Goal: Task Accomplishment & Management: Use online tool/utility

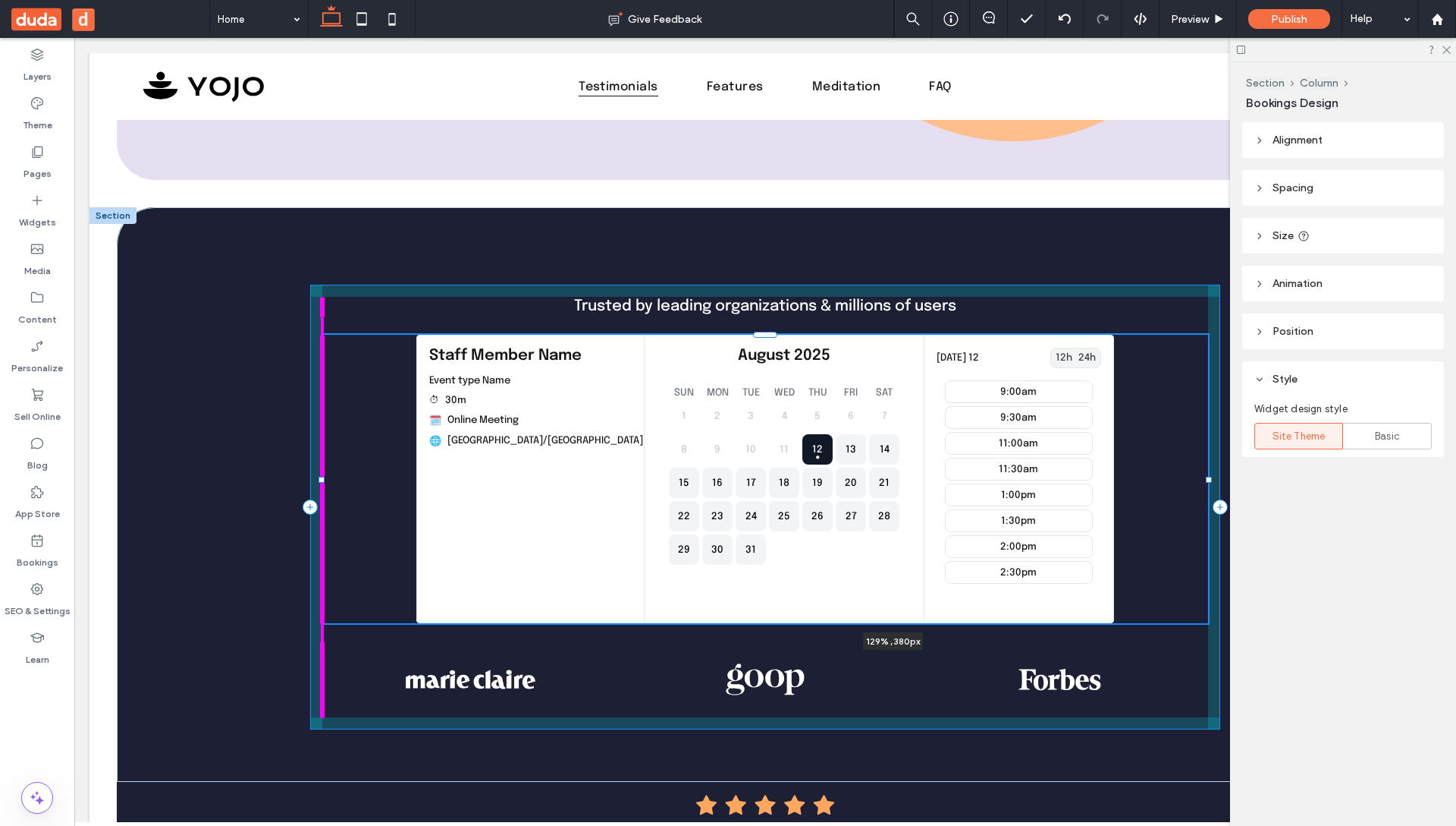
drag, startPoint x: 319, startPoint y: 478, endPoint x: 62, endPoint y: 495, distance: 257.6
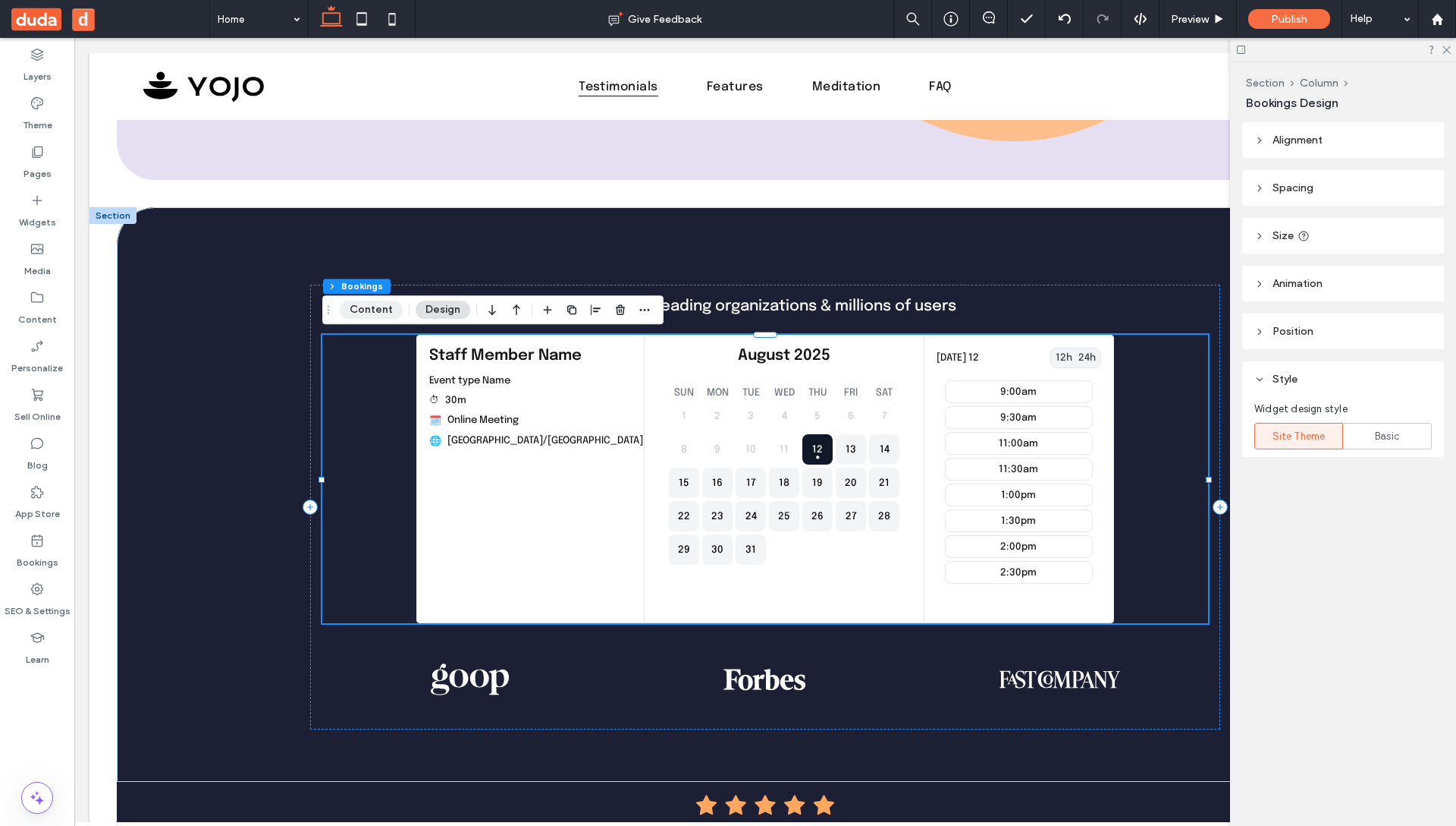
click at [370, 311] on button "Content" at bounding box center [371, 309] width 62 height 18
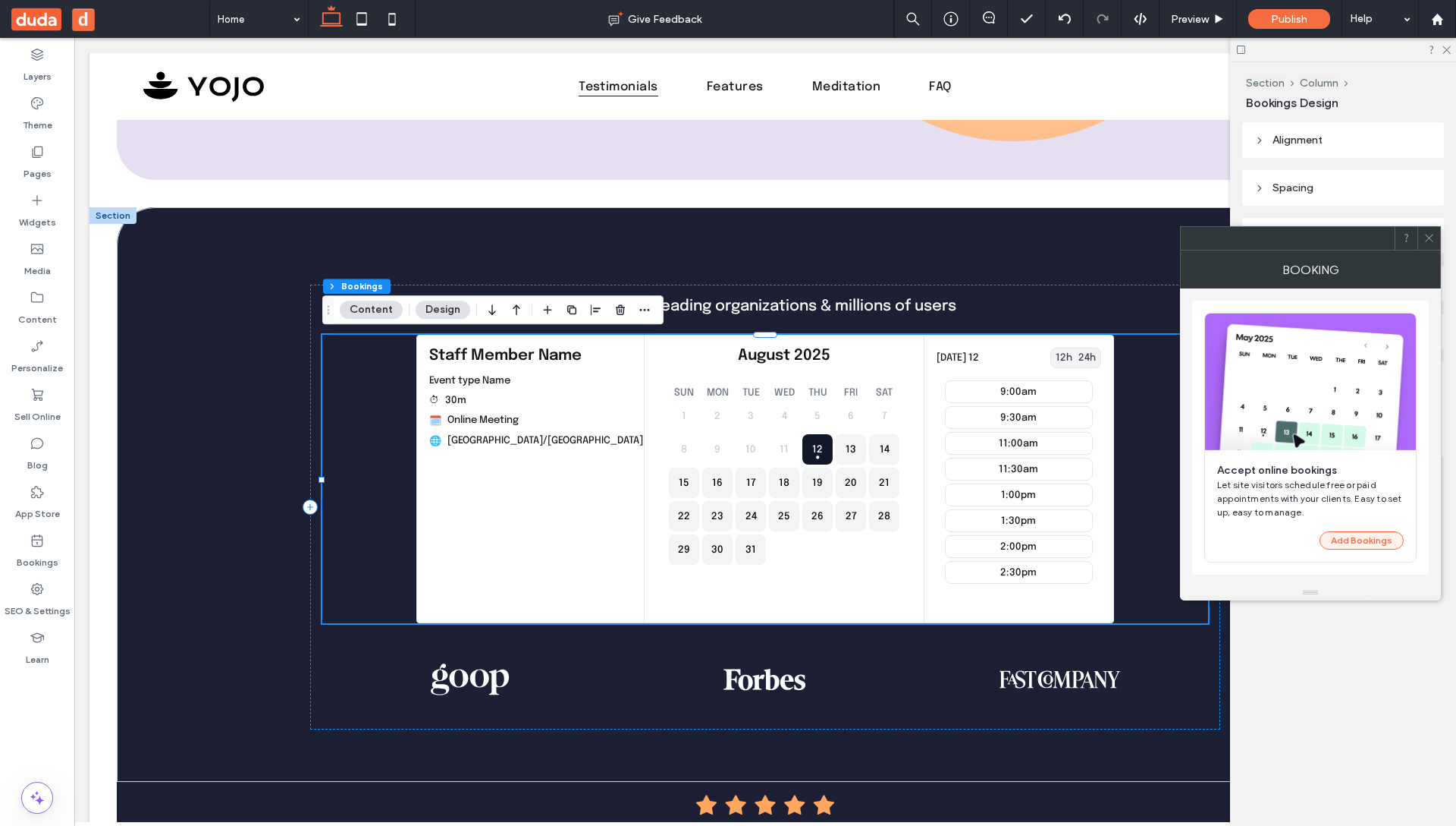
click at [1375, 540] on button "Add Bookings" at bounding box center [1362, 539] width 85 height 18
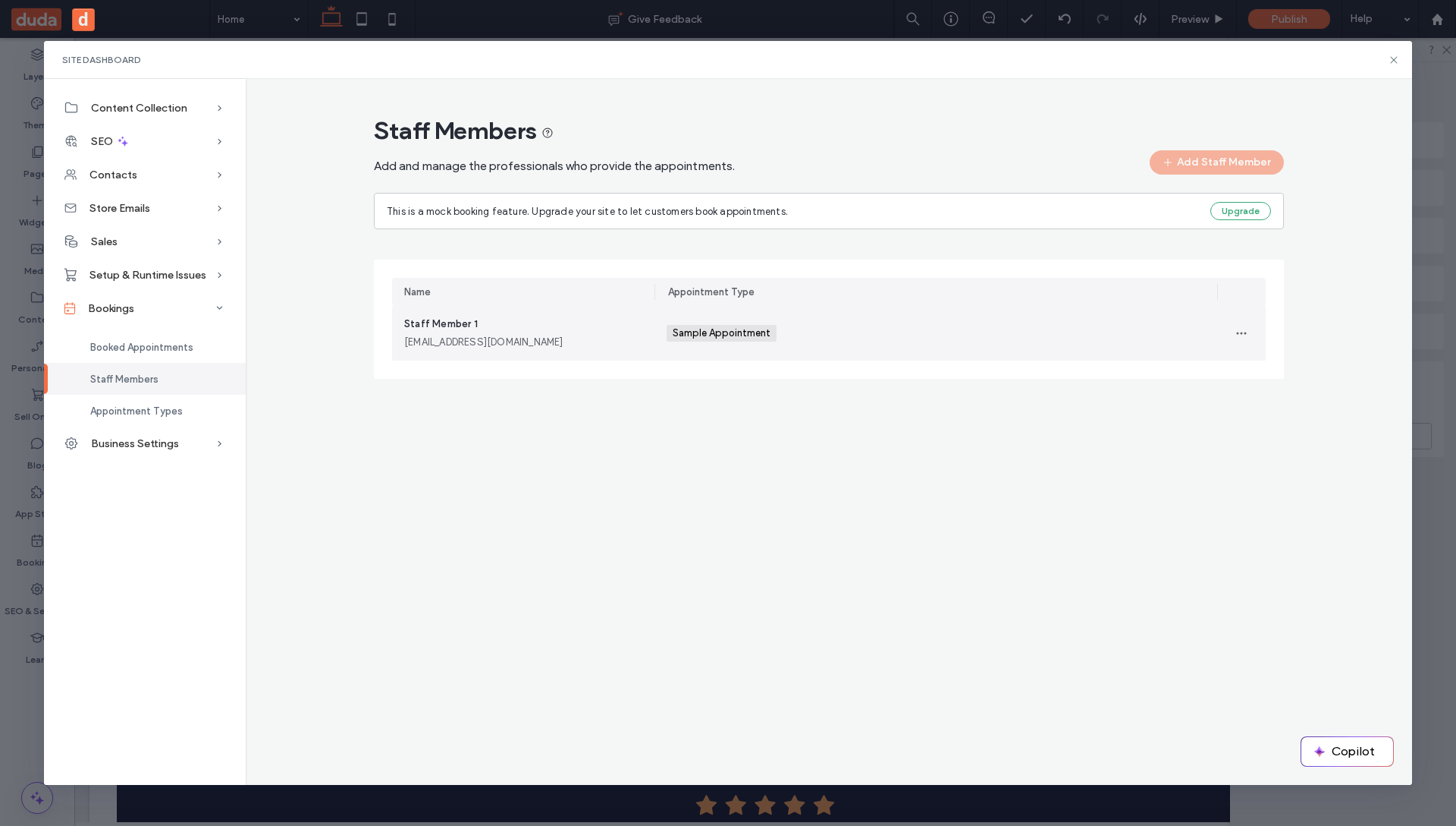
click at [981, 334] on div "Sample Appointment +0 Sample Appointment +0" at bounding box center [936, 333] width 538 height 55
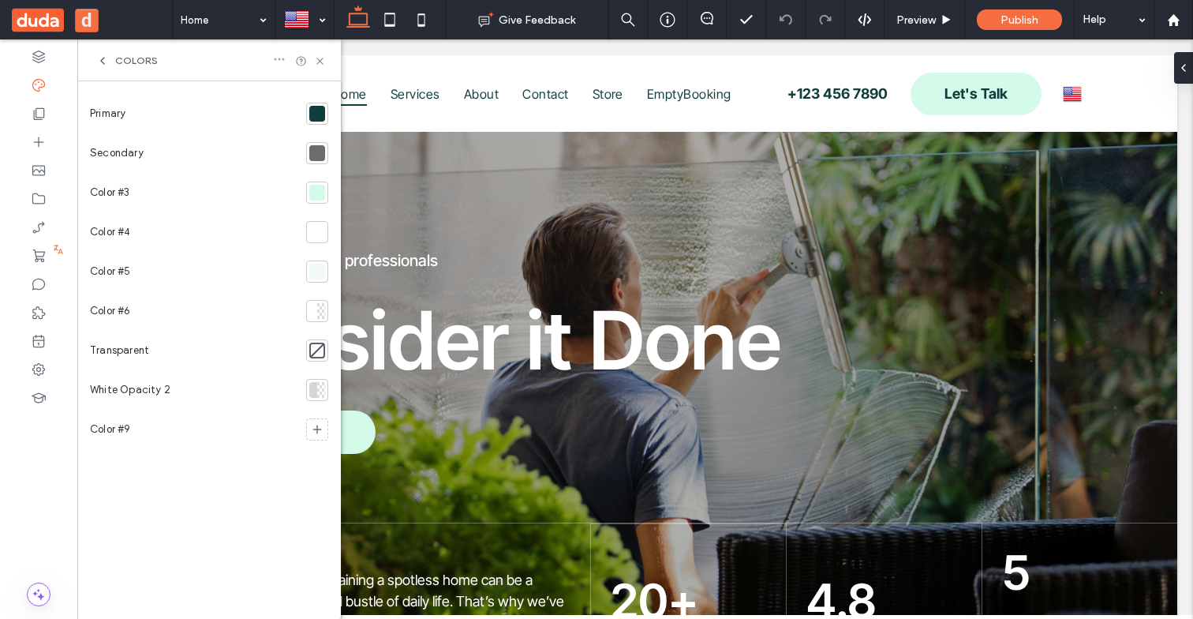
click at [276, 62] on icon at bounding box center [279, 59] width 13 height 13
click at [332, 84] on span "Remove theme colors" at bounding box center [356, 88] width 102 height 16
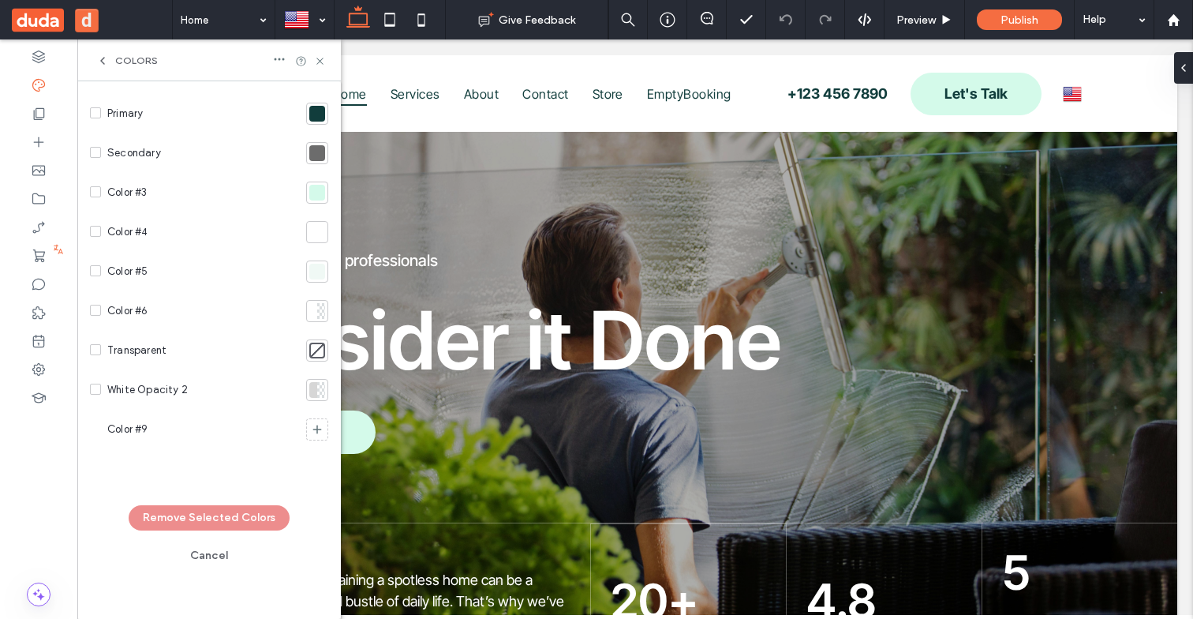
click at [97, 123] on div "Primary" at bounding box center [195, 113] width 210 height 39
click at [97, 118] on span at bounding box center [95, 112] width 11 height 11
click at [95, 195] on span at bounding box center [95, 191] width 11 height 11
click at [223, 514] on button "Remove Selected Colors" at bounding box center [209, 517] width 161 height 25
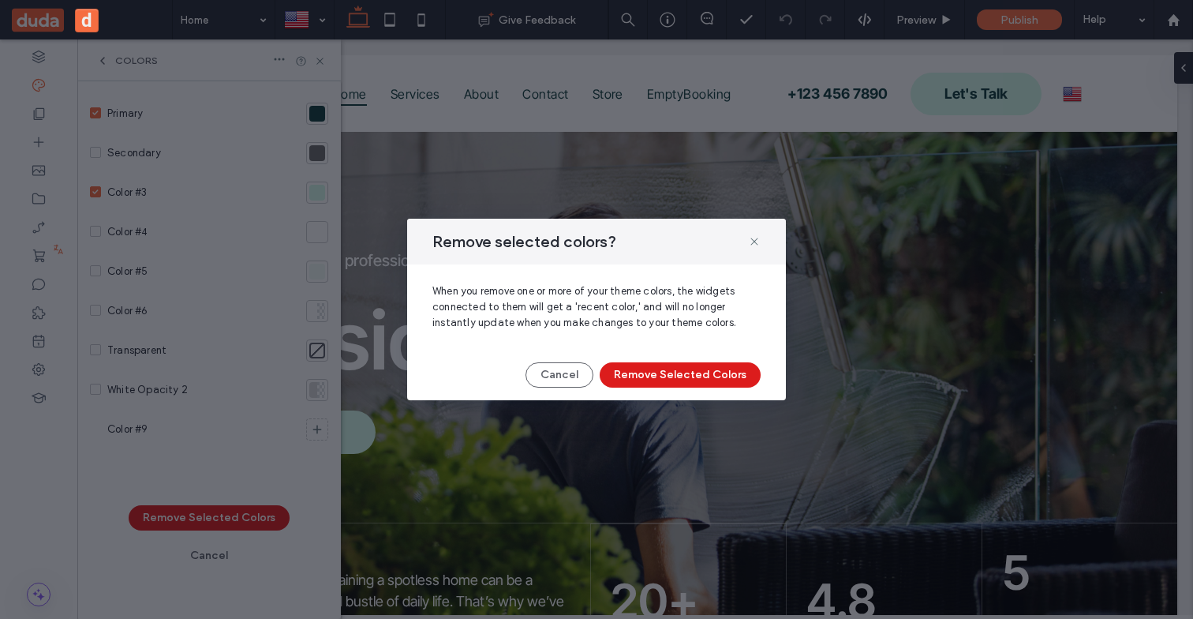
click at [753, 362] on div "Cancel Remove Selected Colors" at bounding box center [596, 374] width 328 height 25
click at [744, 365] on button "Remove Selected Colors" at bounding box center [680, 374] width 161 height 25
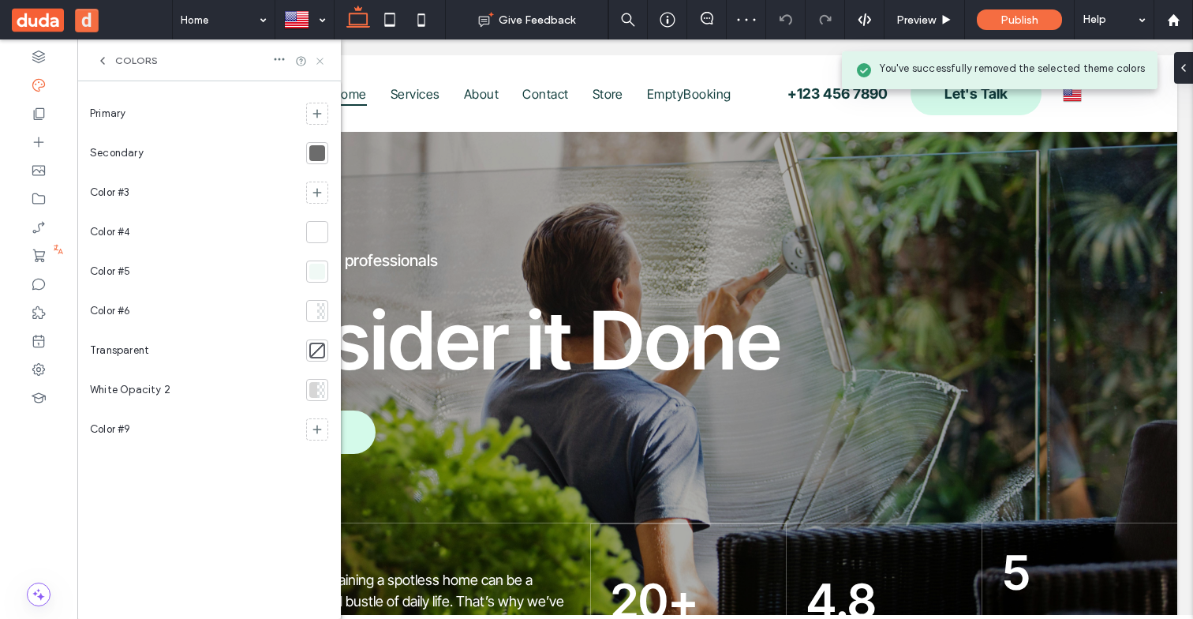
click at [324, 62] on icon at bounding box center [320, 61] width 12 height 12
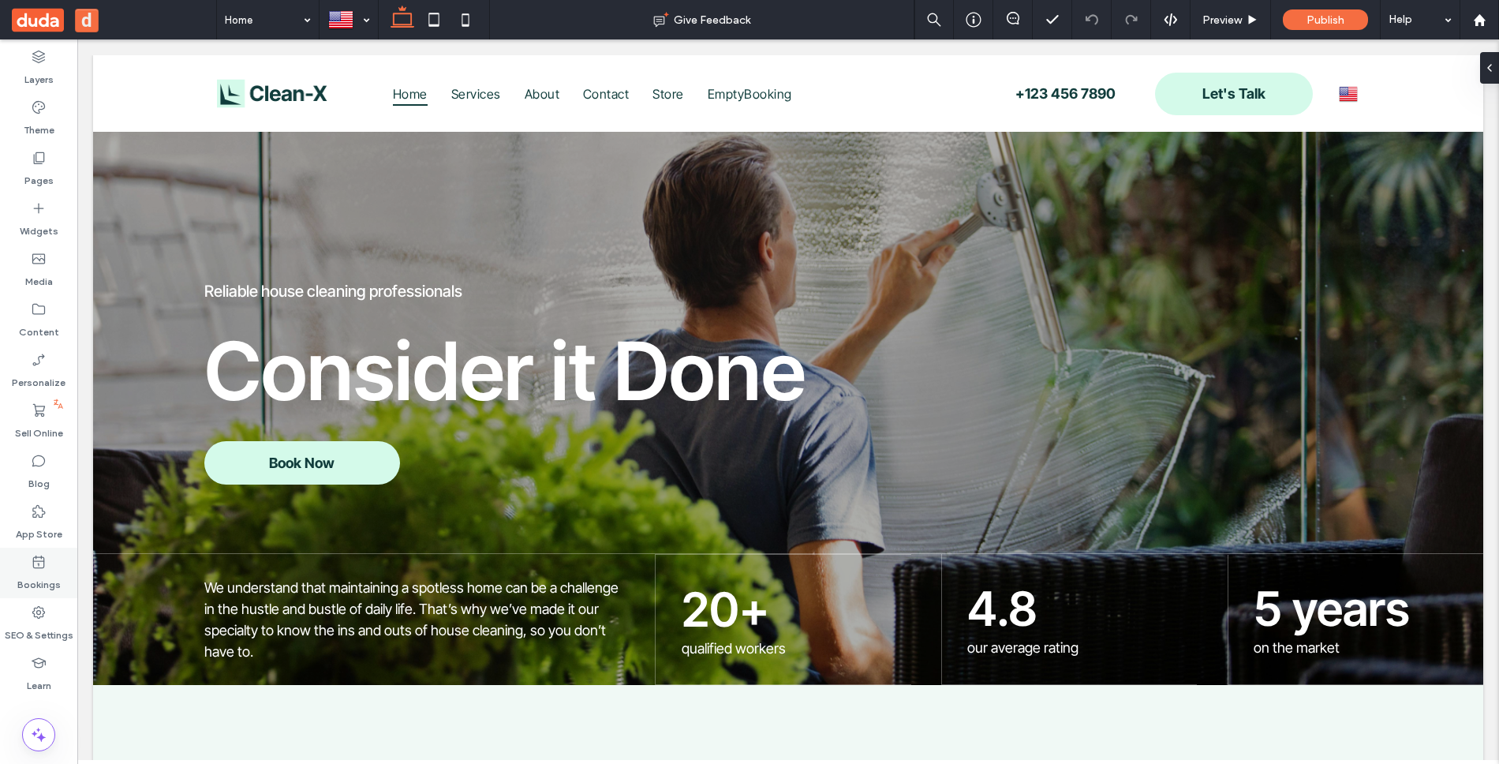
click at [42, 586] on label "Bookings" at bounding box center [38, 581] width 43 height 22
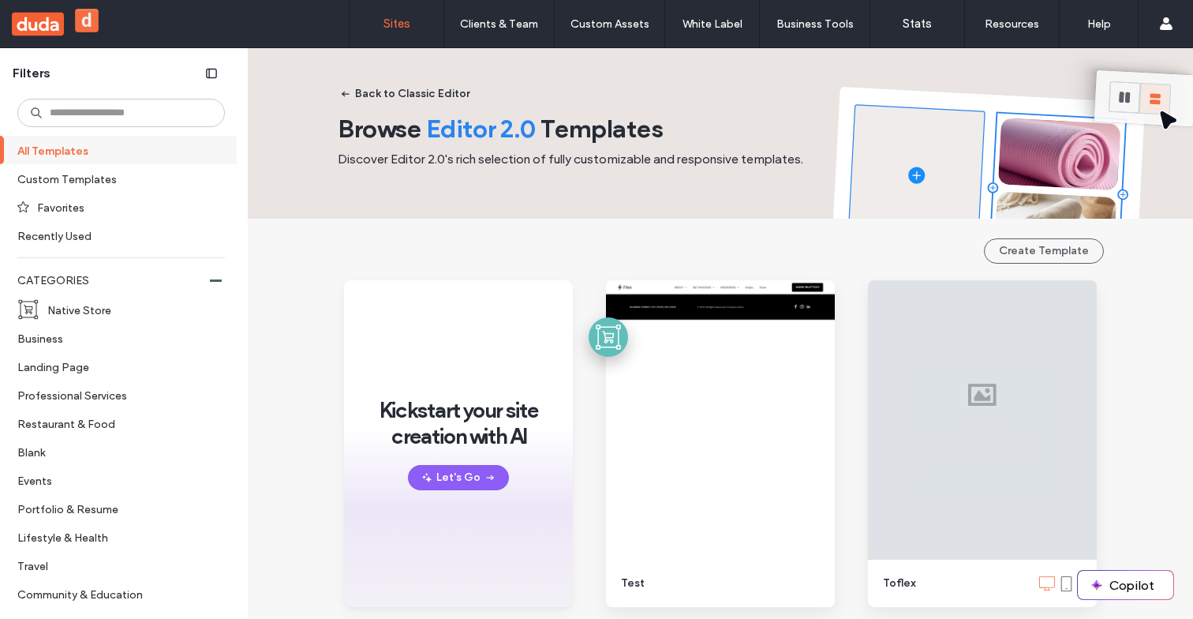
click at [384, 27] on label "Sites" at bounding box center [397, 24] width 27 height 14
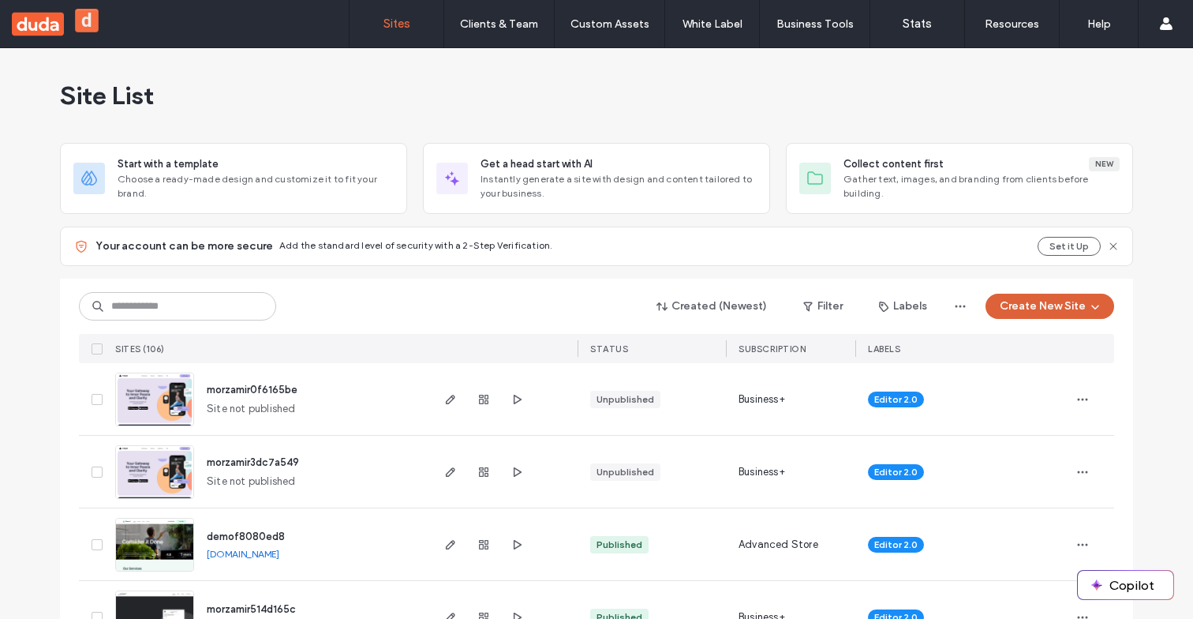
click at [1056, 306] on button "Create New Site" at bounding box center [1050, 306] width 129 height 25
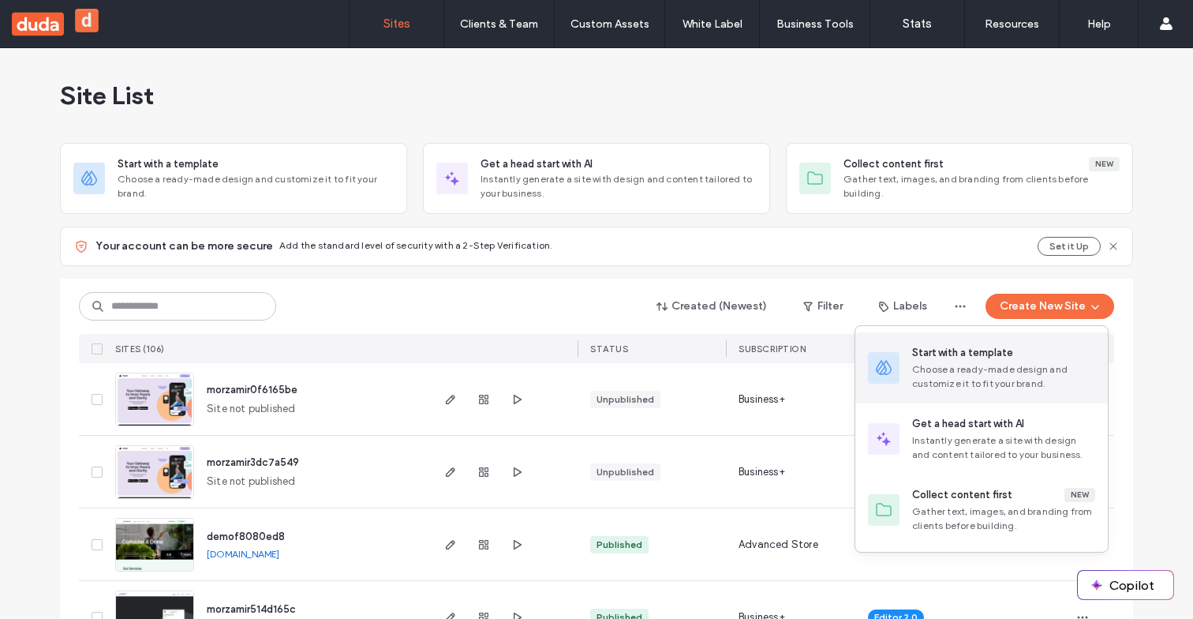
click at [1010, 369] on div "Choose a ready-made design and customize it to fit your brand." at bounding box center [1003, 376] width 183 height 28
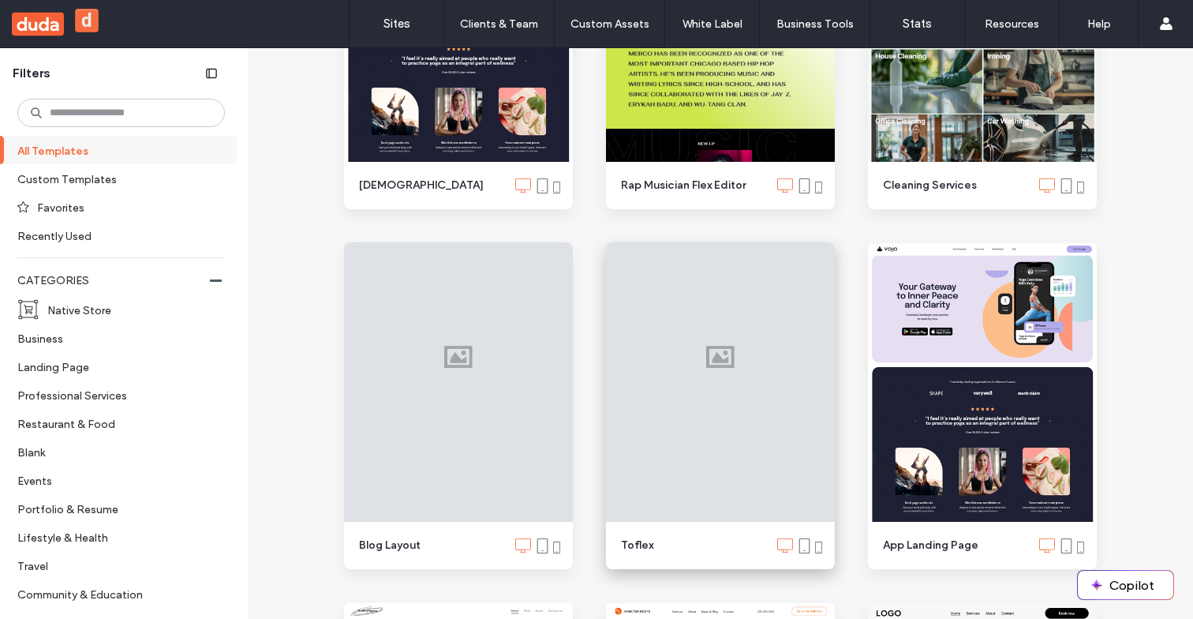
scroll to position [765, 0]
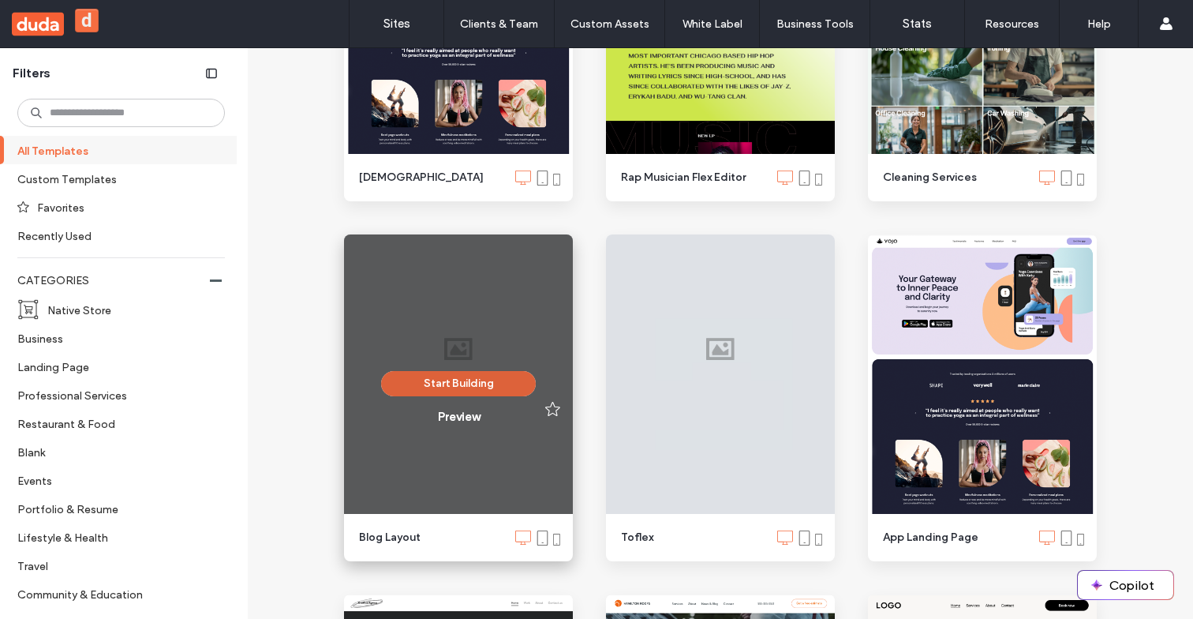
click at [467, 373] on button "Start Building" at bounding box center [458, 383] width 155 height 25
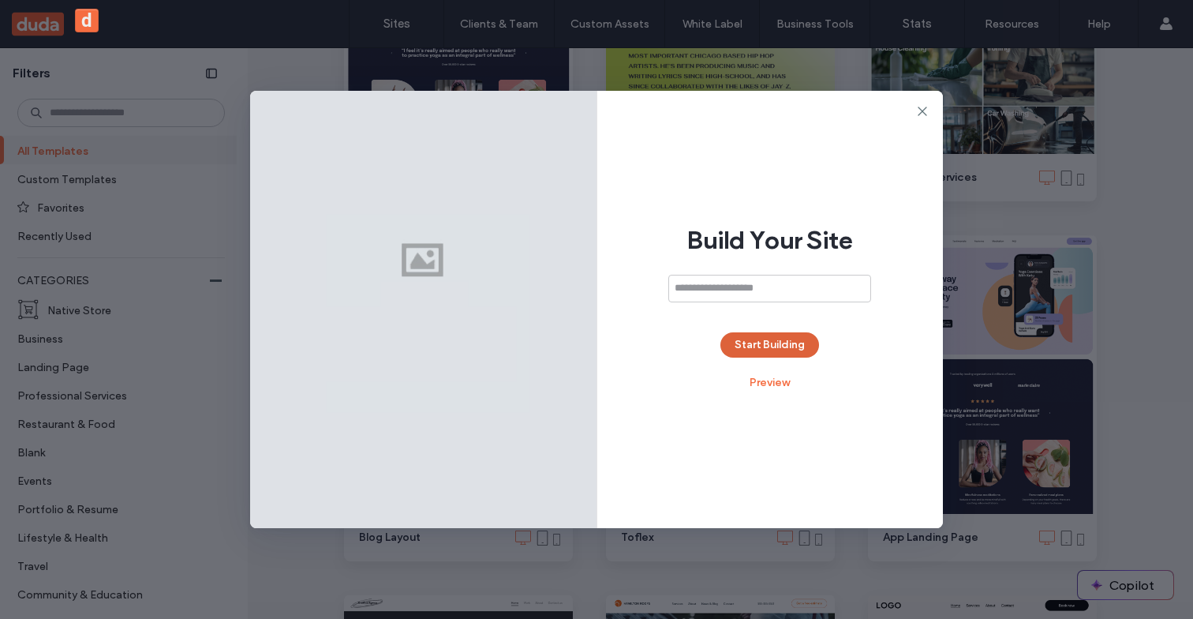
click at [778, 354] on button "Start Building" at bounding box center [769, 344] width 99 height 25
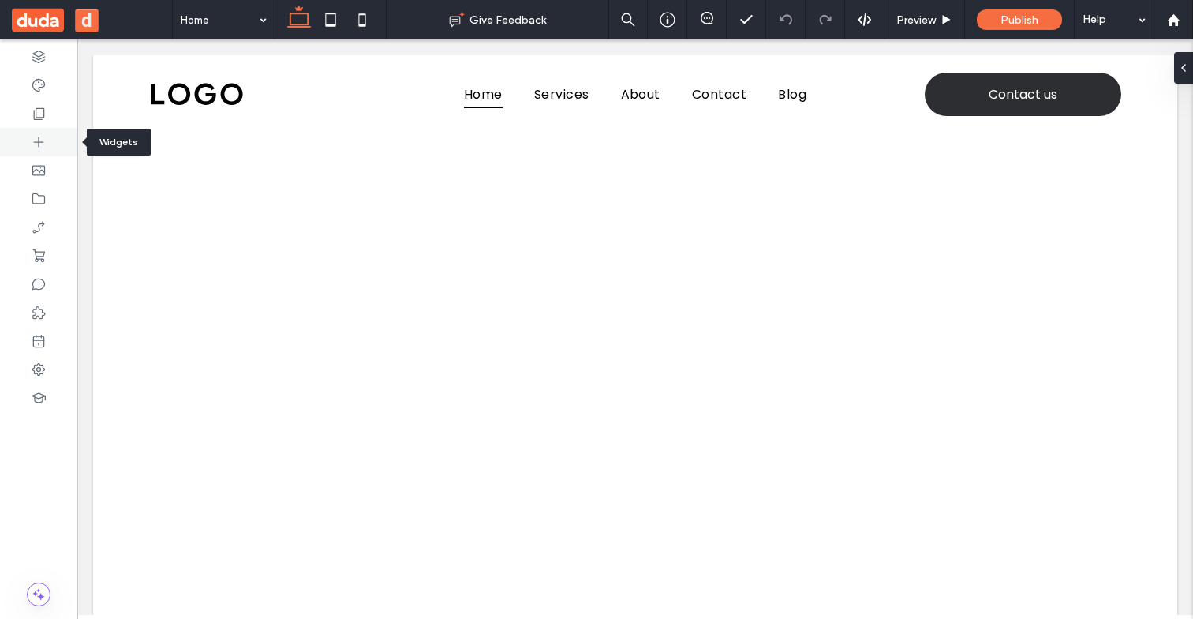
click at [41, 132] on div at bounding box center [38, 142] width 77 height 28
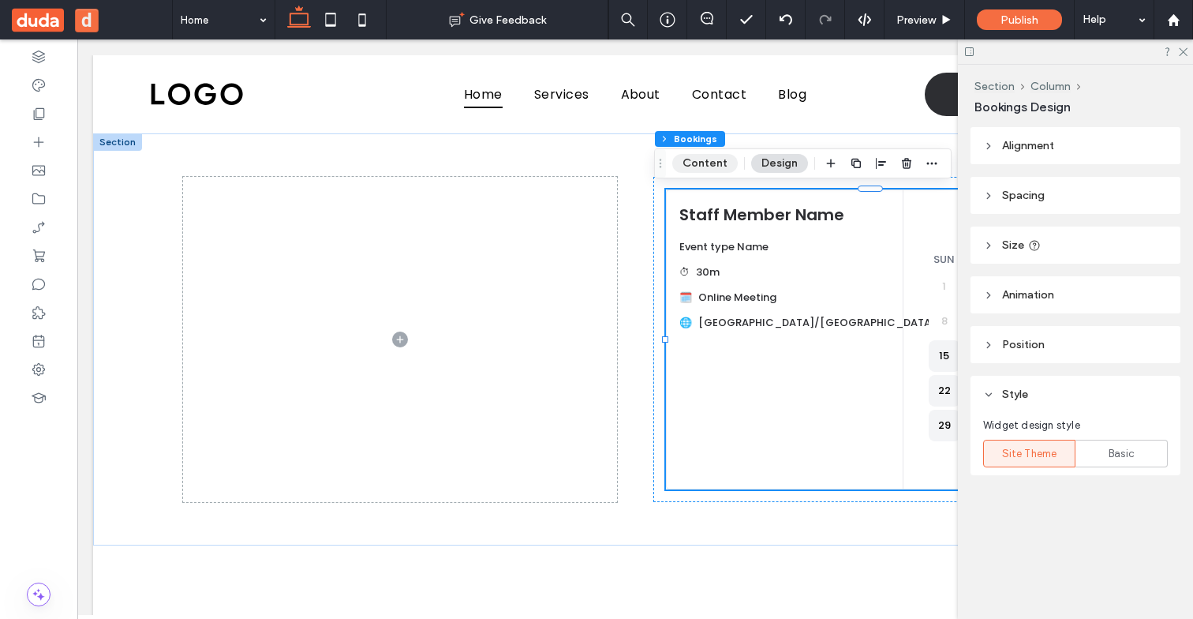
click at [702, 165] on button "Content" at bounding box center [704, 163] width 65 height 19
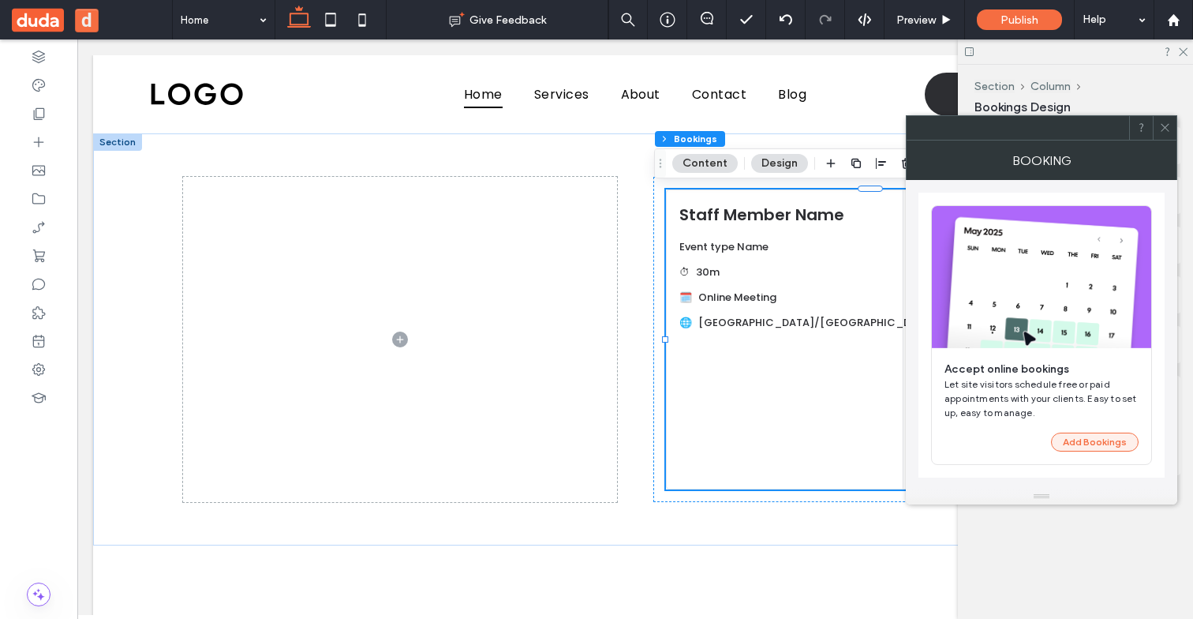
click at [1079, 440] on button "Add Bookings" at bounding box center [1095, 441] width 88 height 19
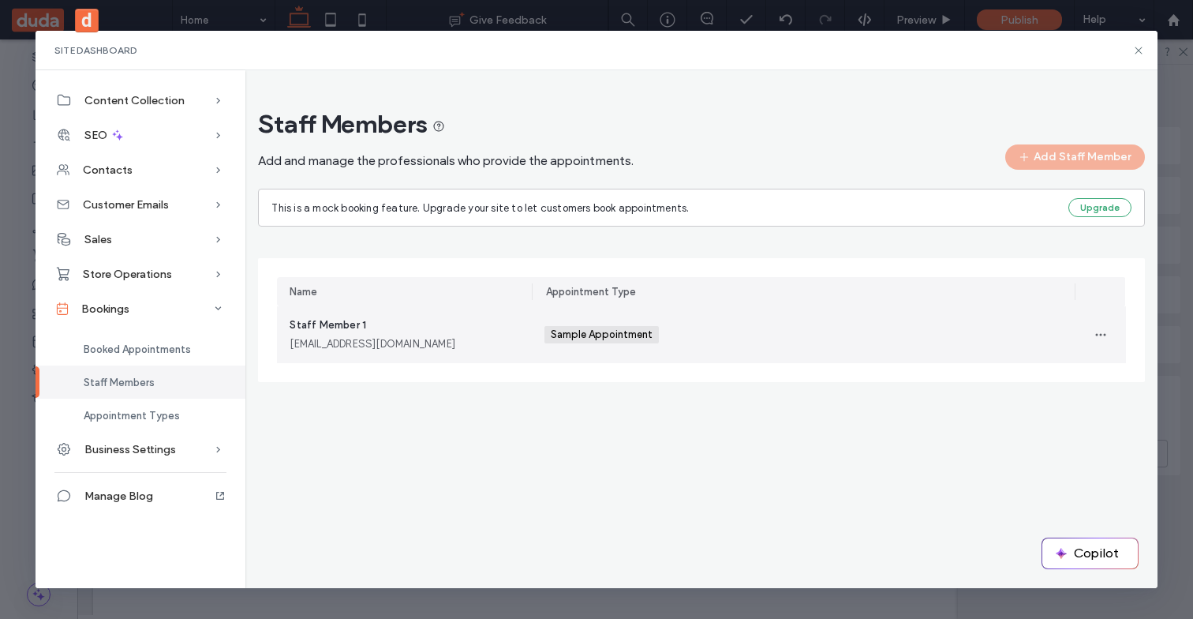
click at [842, 335] on div "Sample Appointment +0 Sample Appointment +0" at bounding box center [803, 334] width 518 height 57
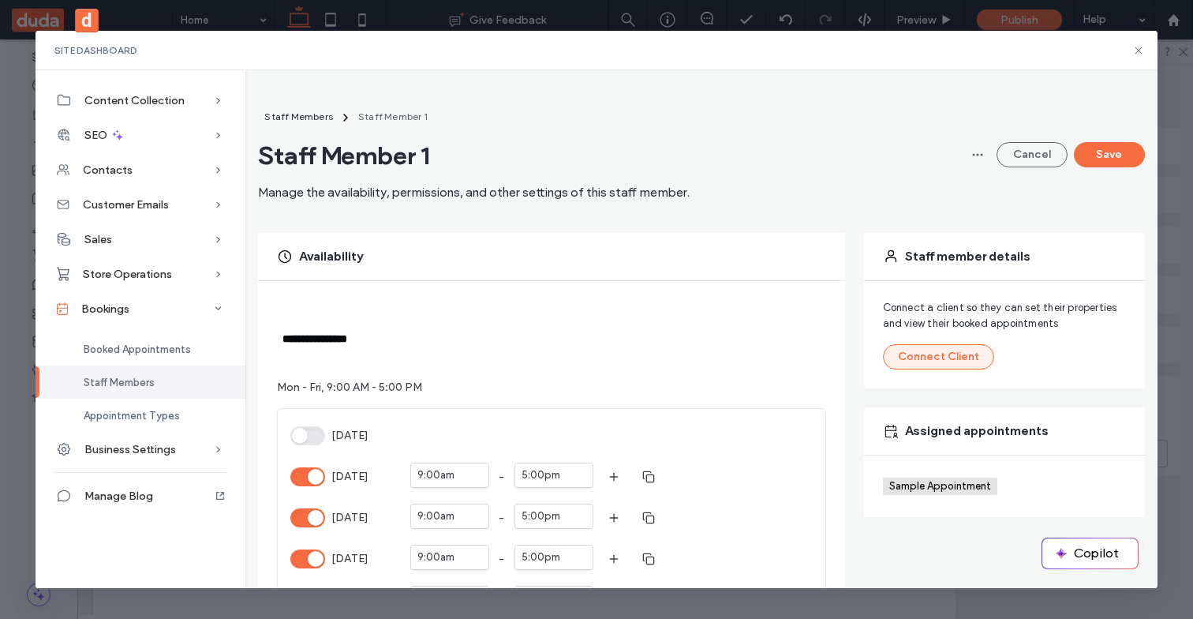
click at [883, 365] on button "Connect Client" at bounding box center [938, 356] width 111 height 25
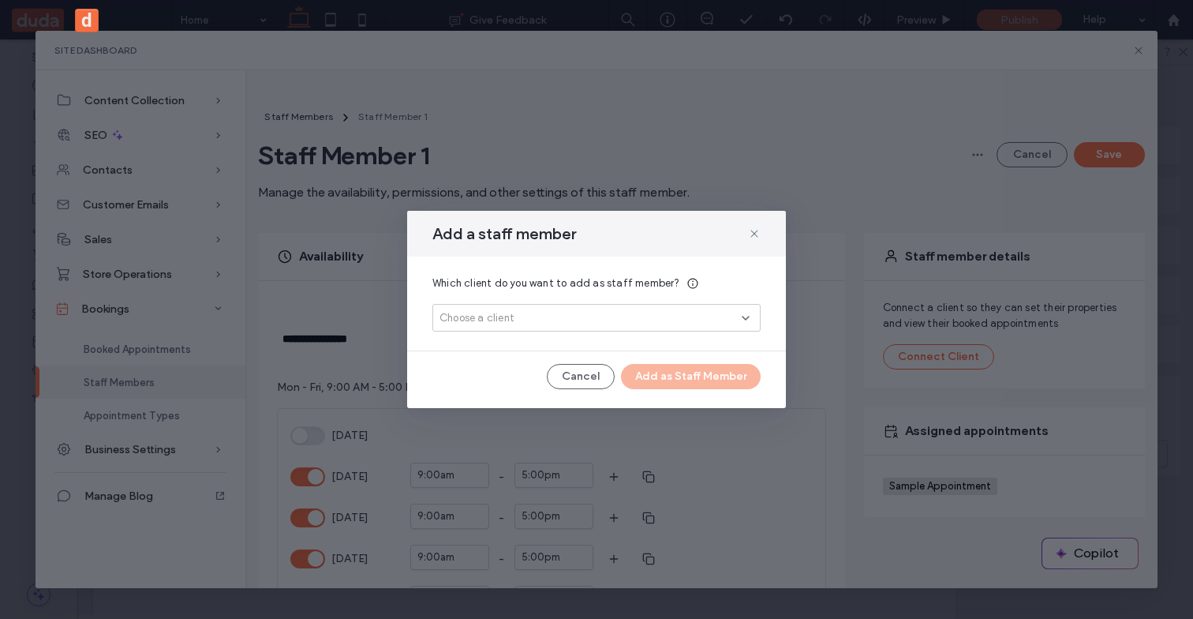
click at [680, 324] on div "Choose a client" at bounding box center [591, 318] width 302 height 16
click at [600, 372] on button "Add New" at bounding box center [596, 374] width 73 height 19
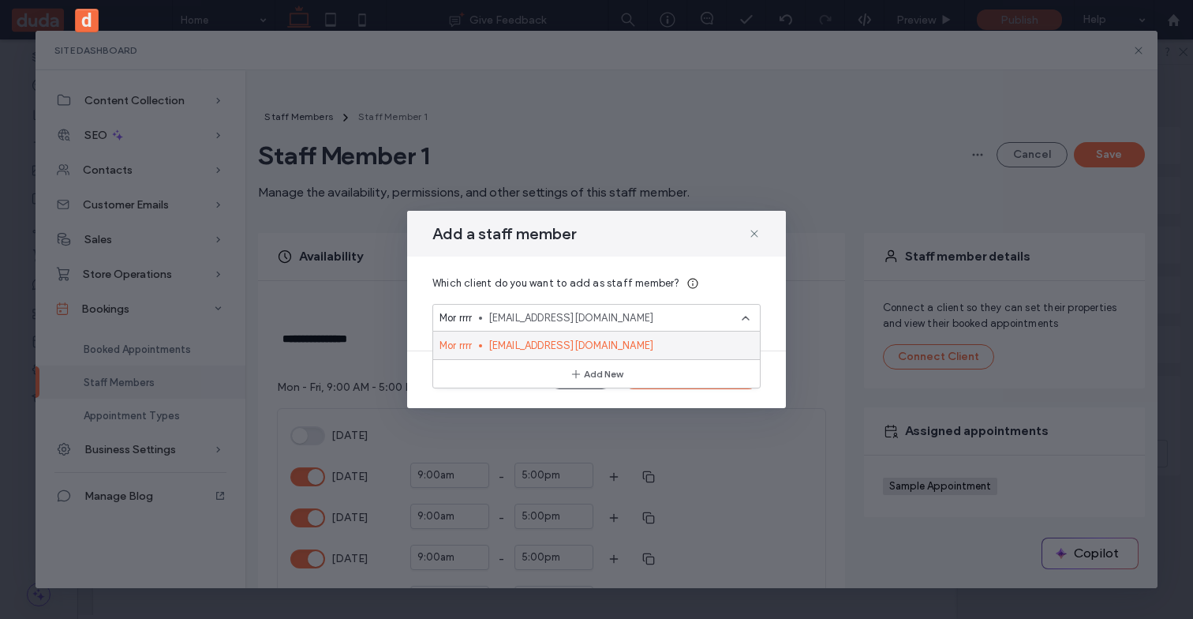
click at [574, 342] on span "444rrr@gmail.com" at bounding box center [617, 346] width 259 height 16
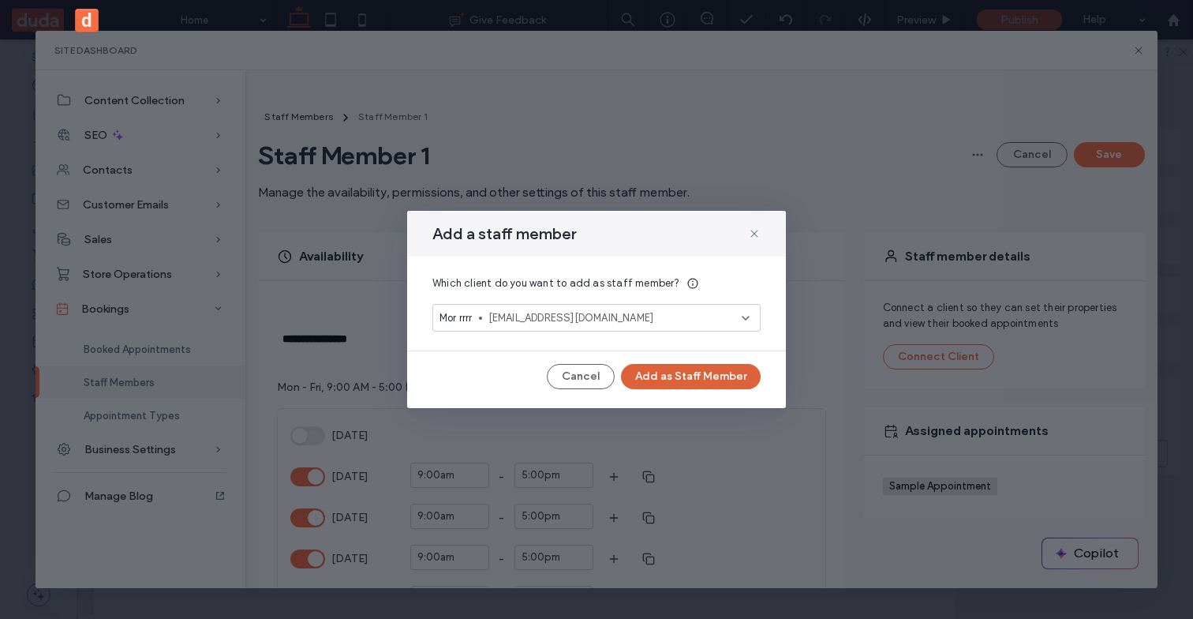
click at [663, 376] on button "Add as Staff Member" at bounding box center [691, 376] width 140 height 25
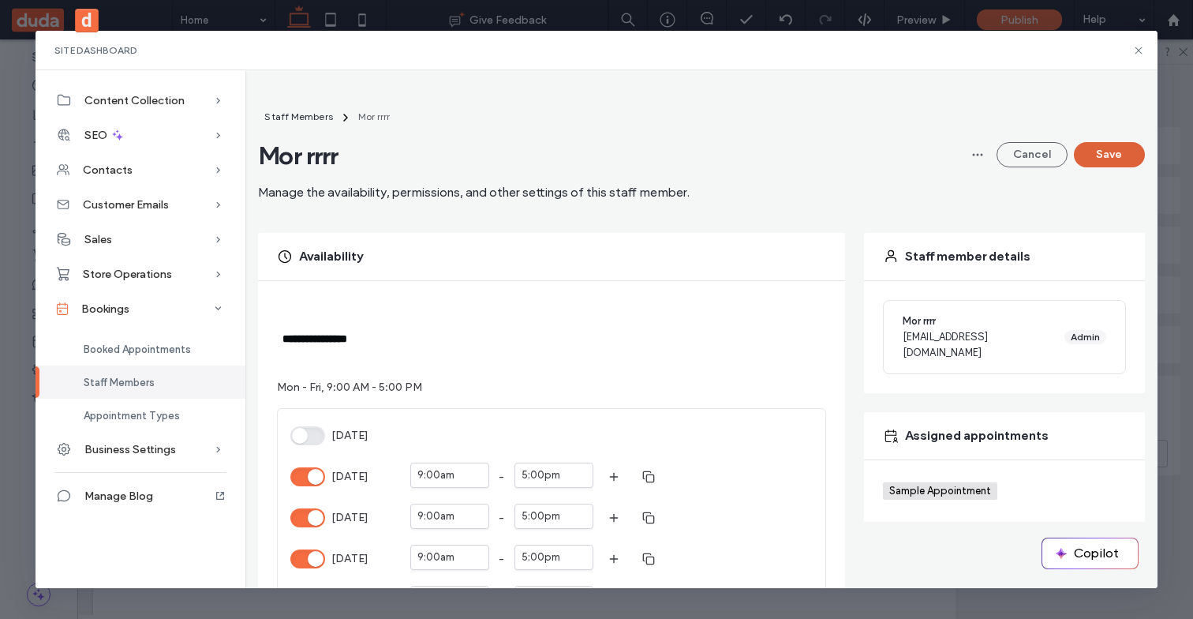
click at [1104, 160] on button "Save" at bounding box center [1109, 154] width 71 height 25
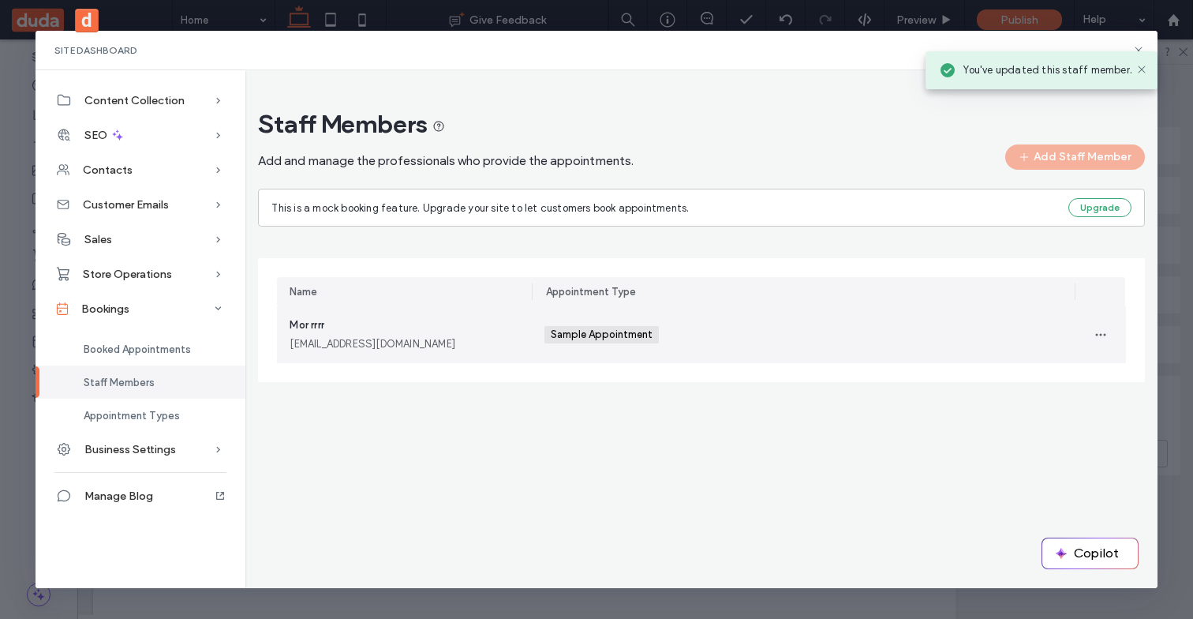
click at [763, 347] on div "Sample Appointment +0 Sample Appointment +0" at bounding box center [803, 334] width 518 height 57
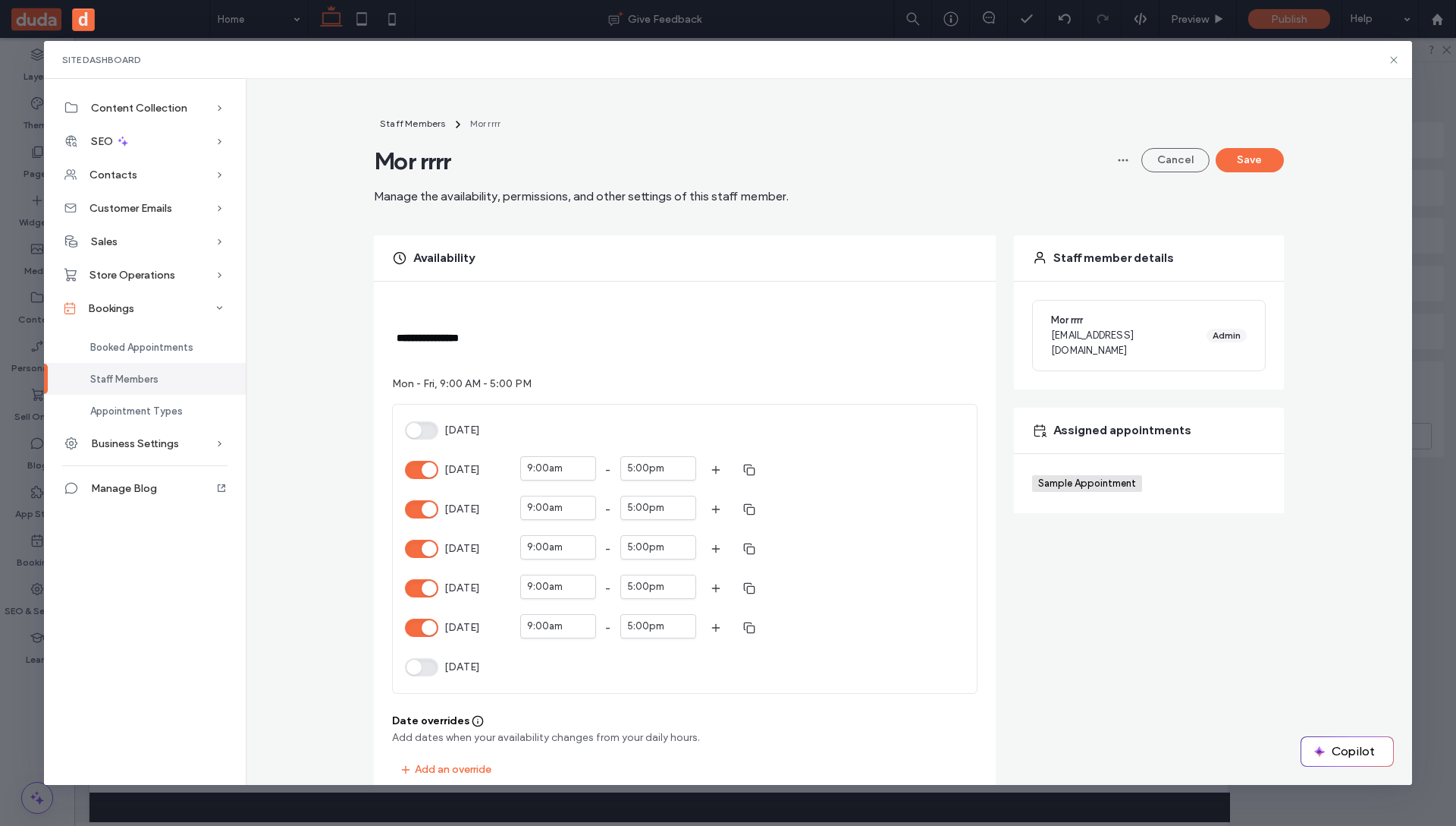
click at [358, 243] on div "**********" at bounding box center [828, 677] width 1143 height 1124
click at [1146, 163] on button "Save" at bounding box center [1249, 160] width 68 height 24
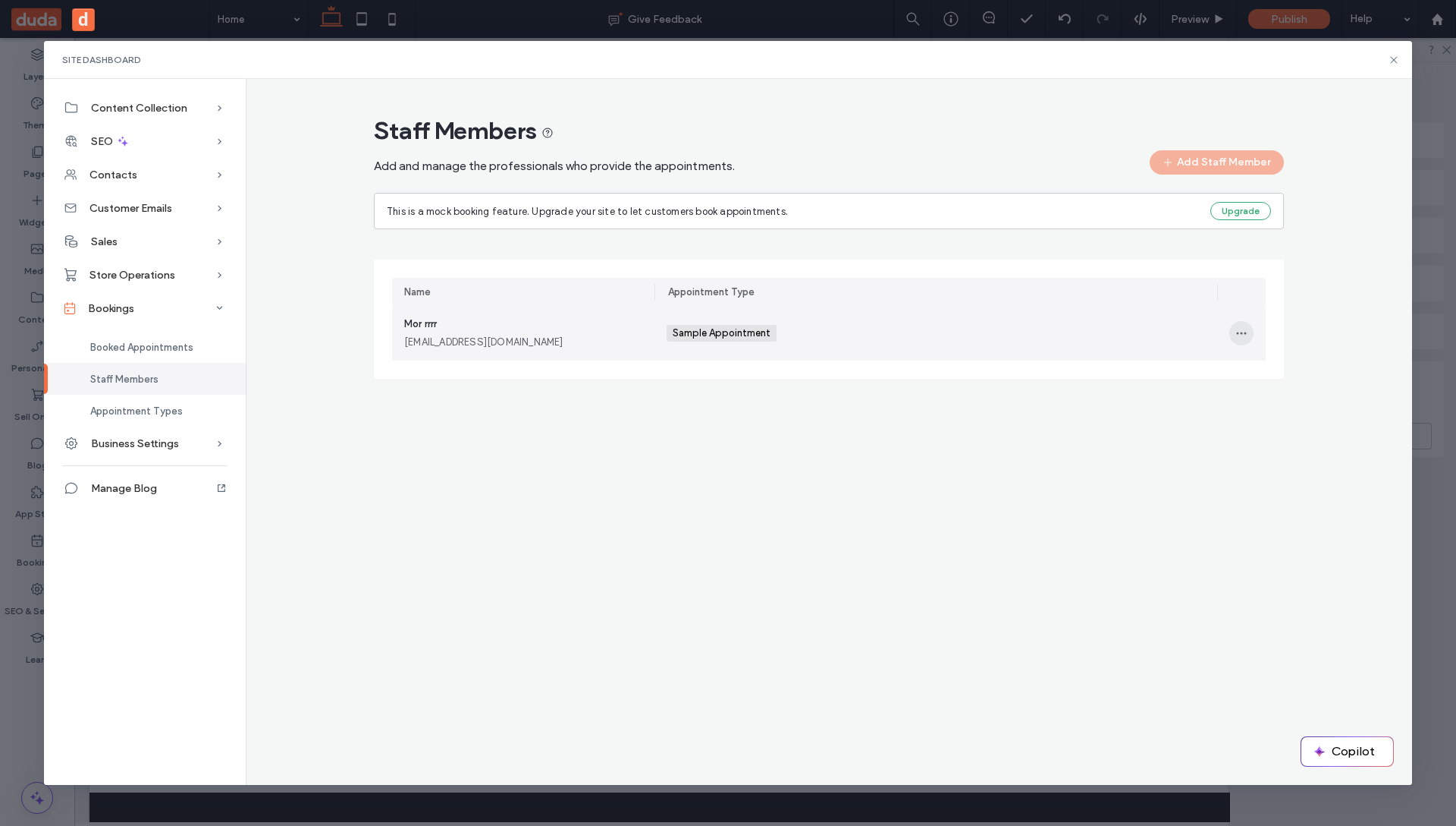
click at [1146, 337] on icon "button" at bounding box center [1241, 333] width 12 height 13
click at [1146, 378] on span "Edit" at bounding box center [1270, 373] width 20 height 15
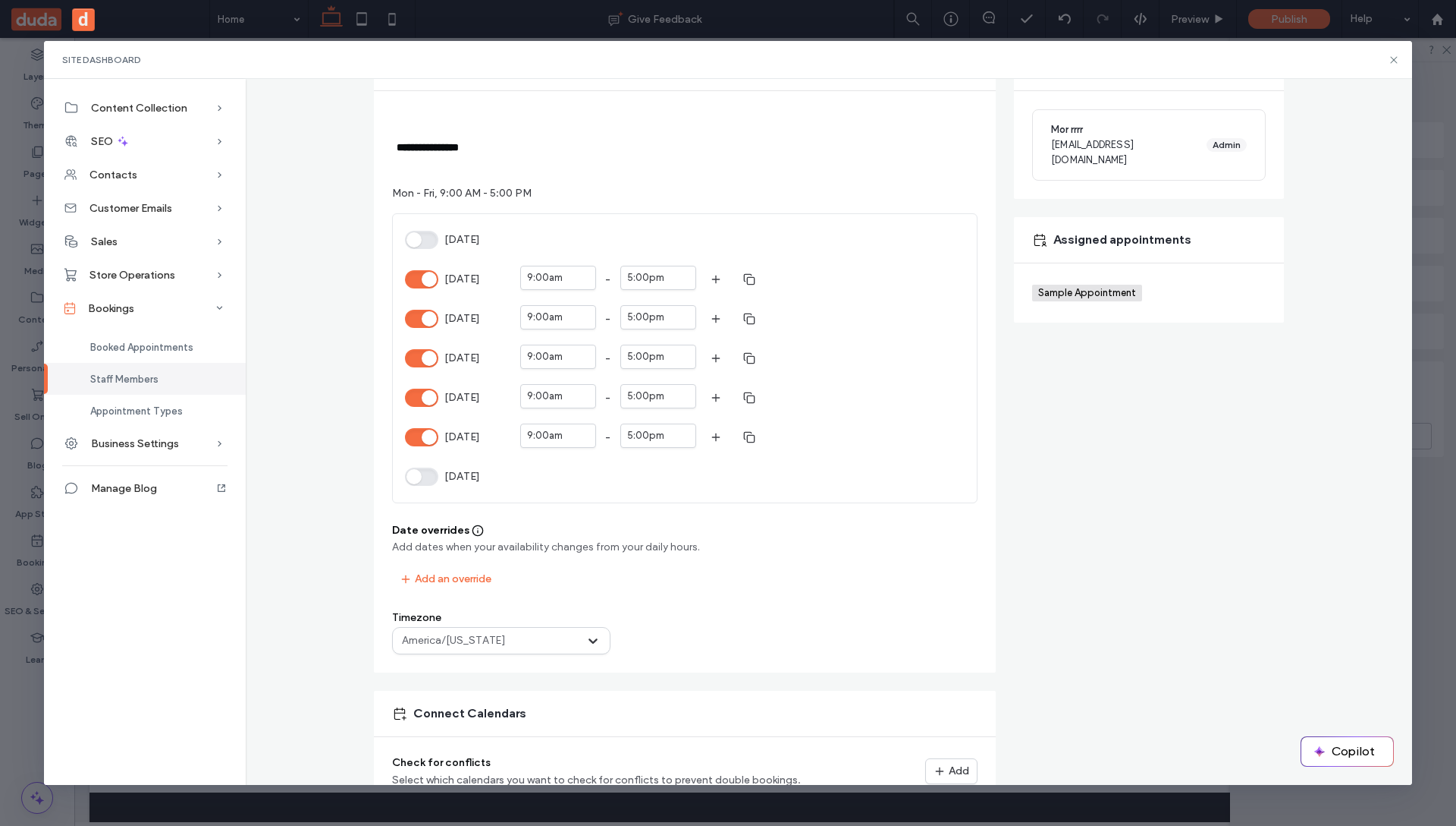
scroll to position [192, 0]
click at [433, 315] on button "Tuesday" at bounding box center [421, 316] width 34 height 18
click at [431, 358] on button "Wednesday" at bounding box center [421, 356] width 34 height 18
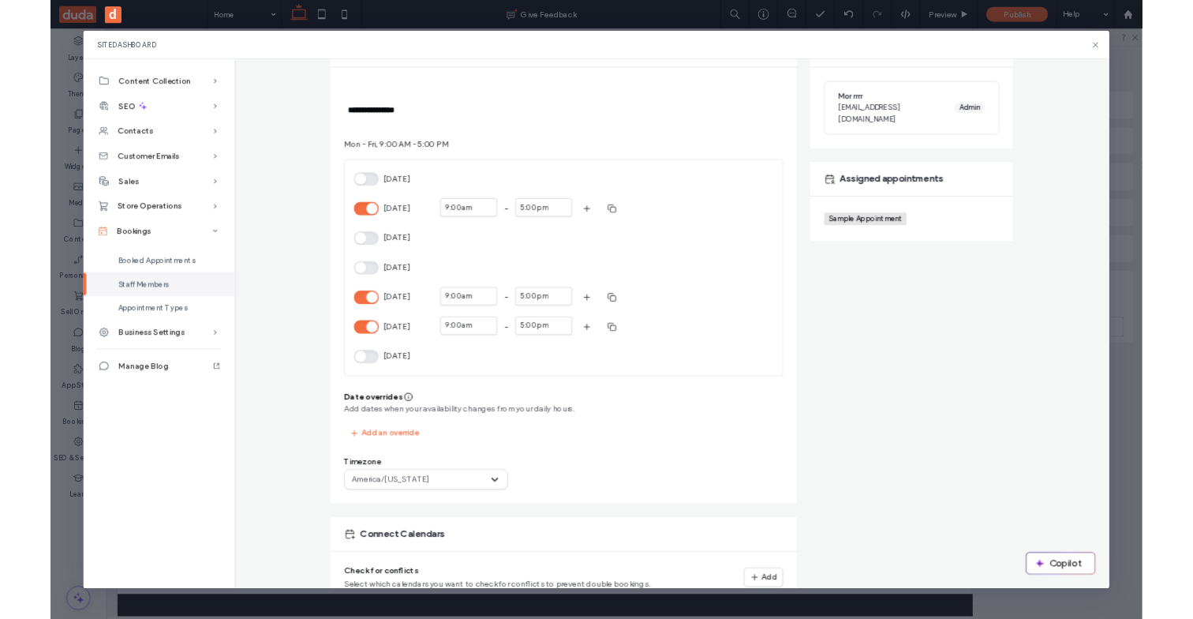
scroll to position [0, 0]
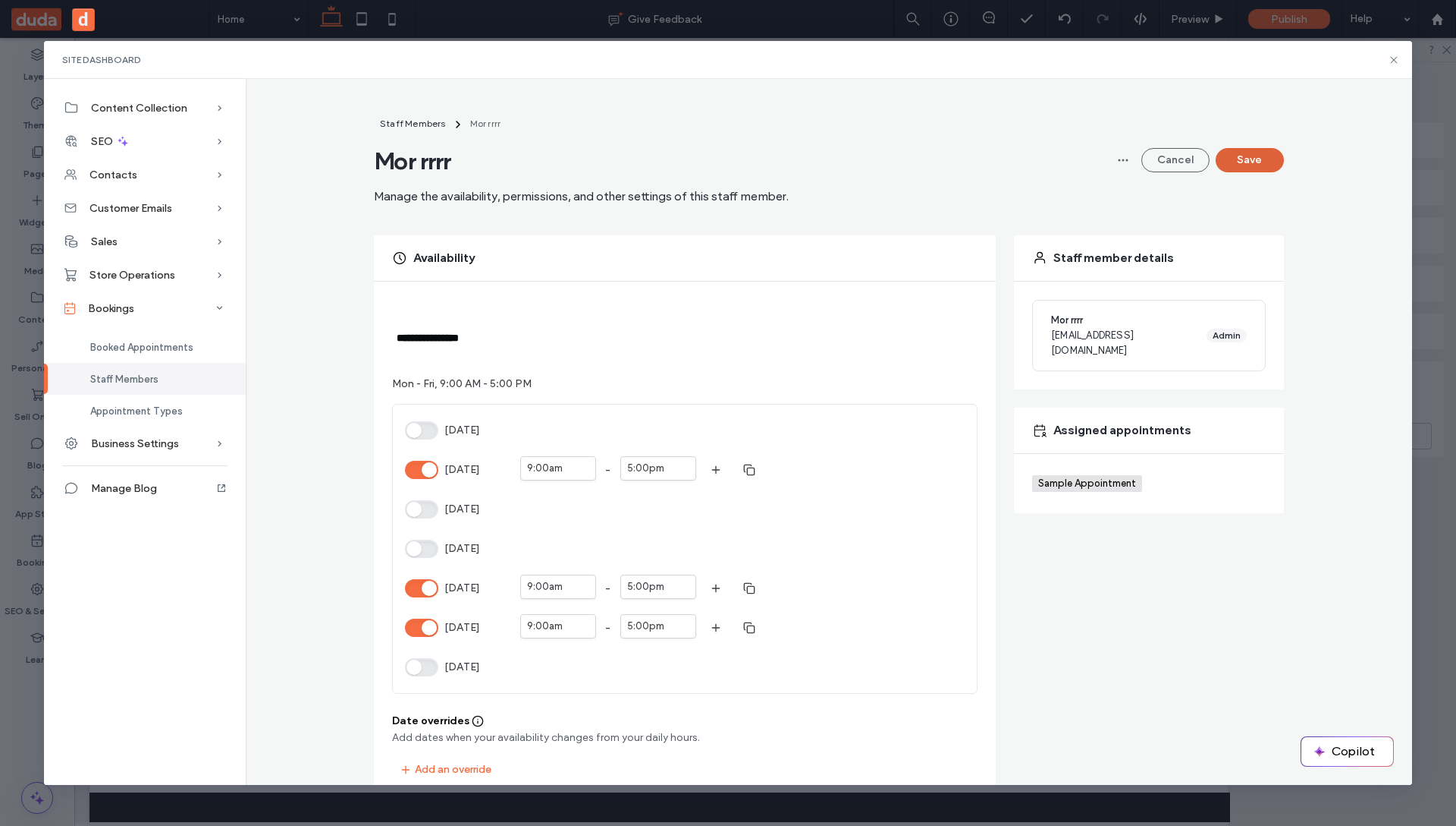
click at [1146, 161] on button "Save" at bounding box center [1249, 160] width 68 height 24
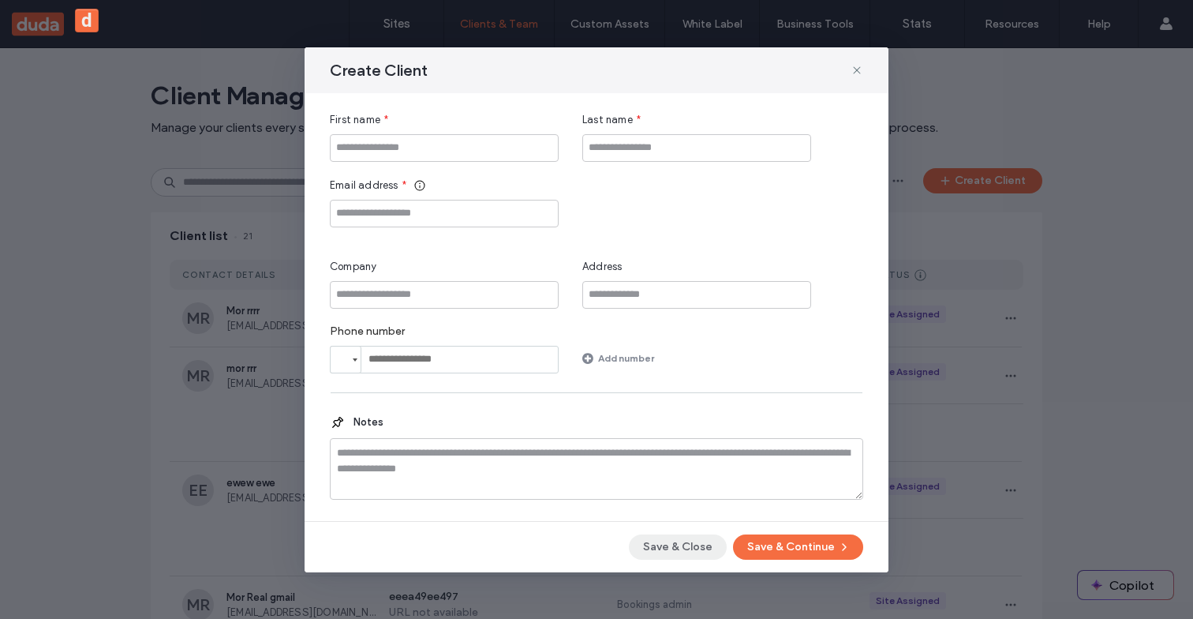
click at [684, 541] on div "Create Client First name * Last name * Email address * Company Address Phone nu…" at bounding box center [597, 309] width 584 height 525
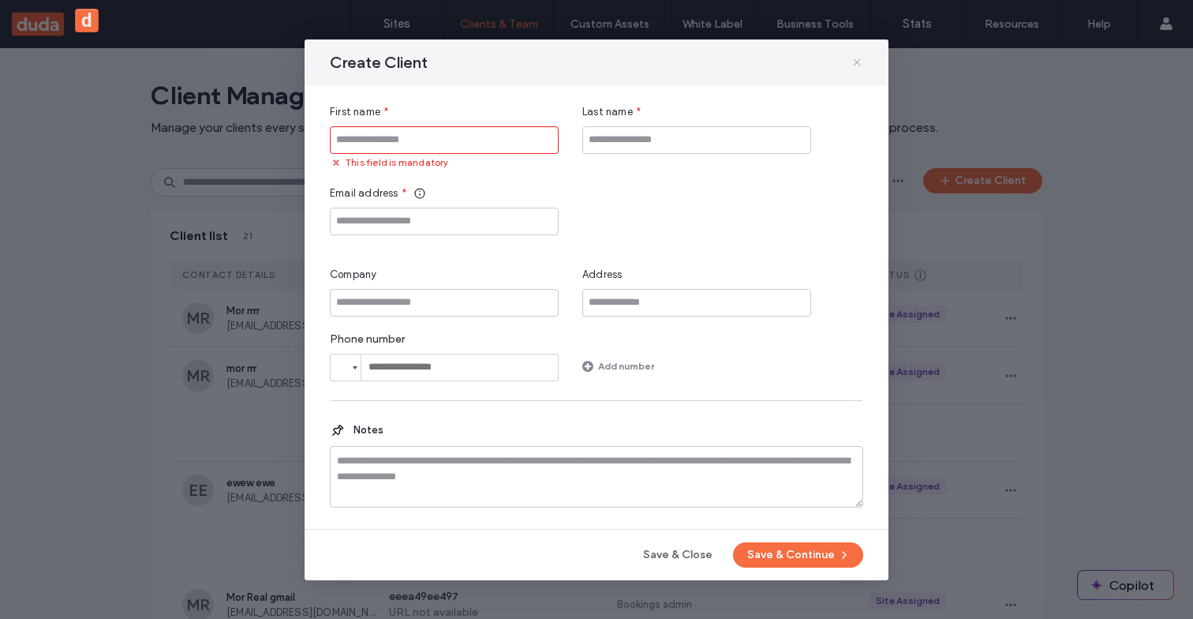
click at [857, 57] on icon at bounding box center [857, 62] width 13 height 13
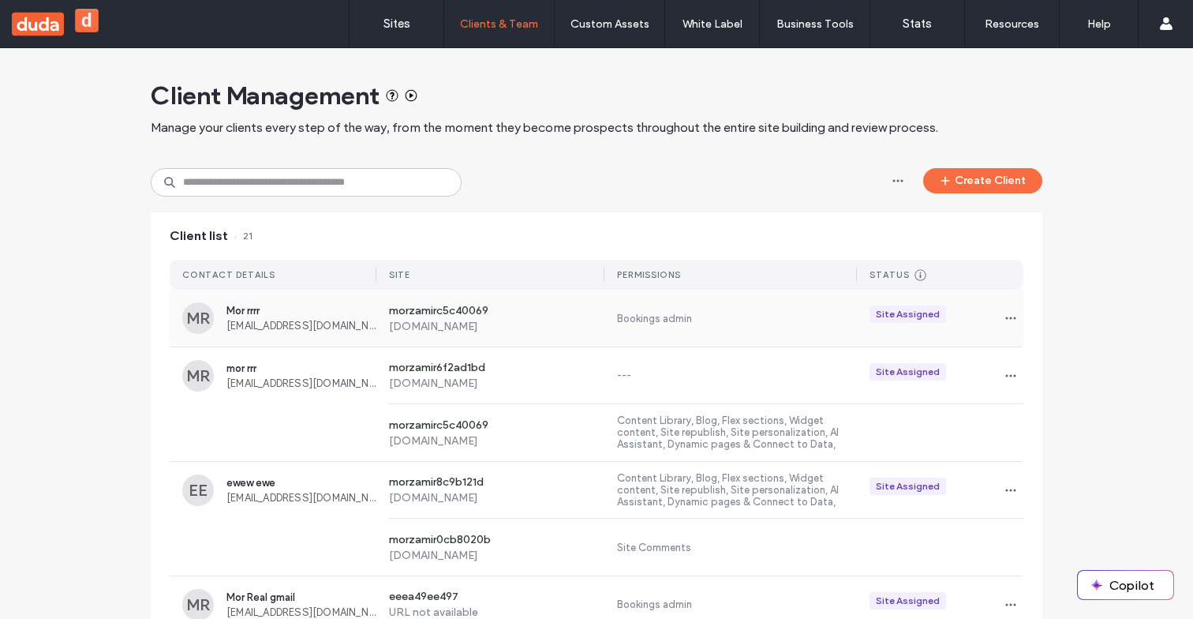
click at [672, 325] on div "morzamirc5c40069 [DOMAIN_NAME] Bookings admin Site Assigned" at bounding box center [699, 318] width 647 height 57
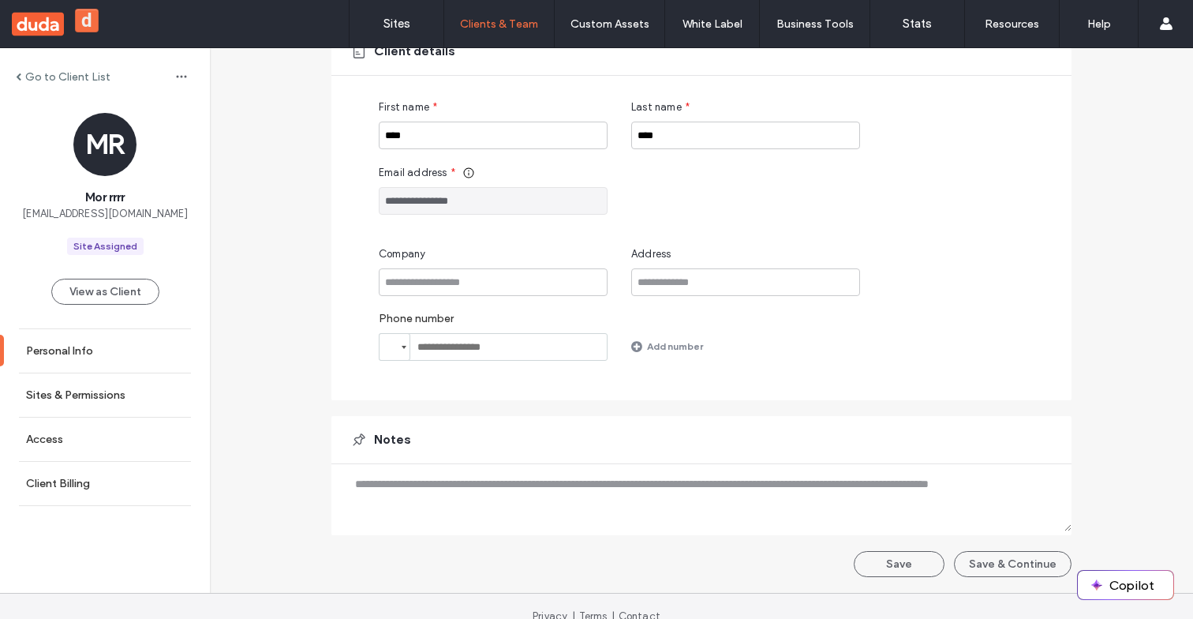
scroll to position [131, 0]
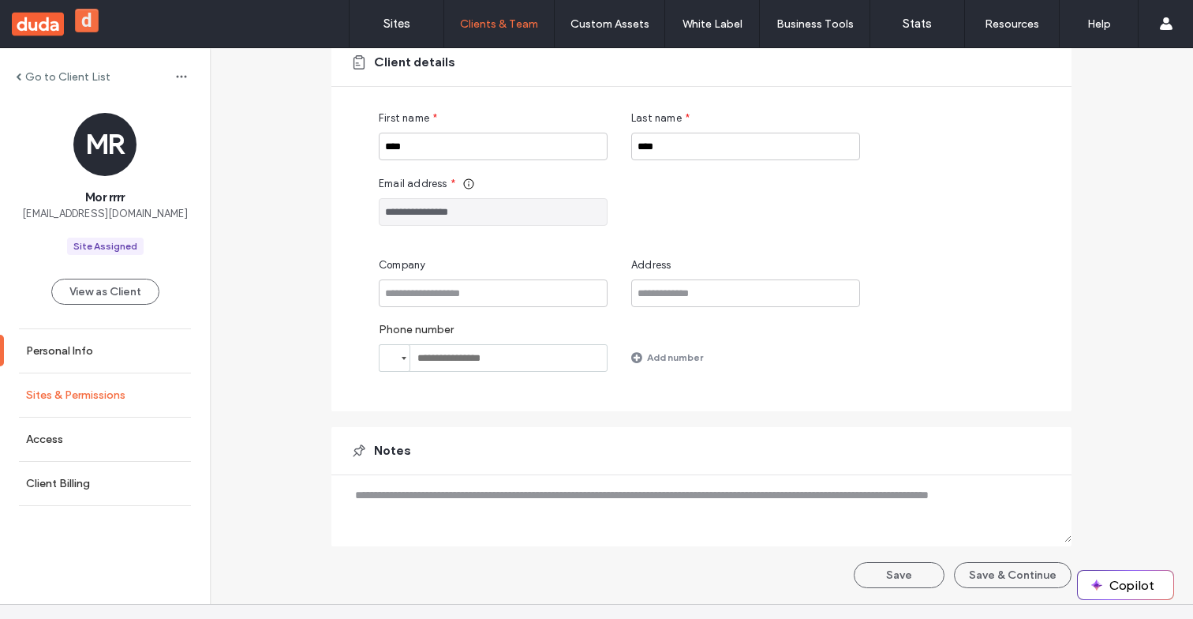
click at [46, 381] on link "Sites & Permissions" at bounding box center [105, 394] width 210 height 43
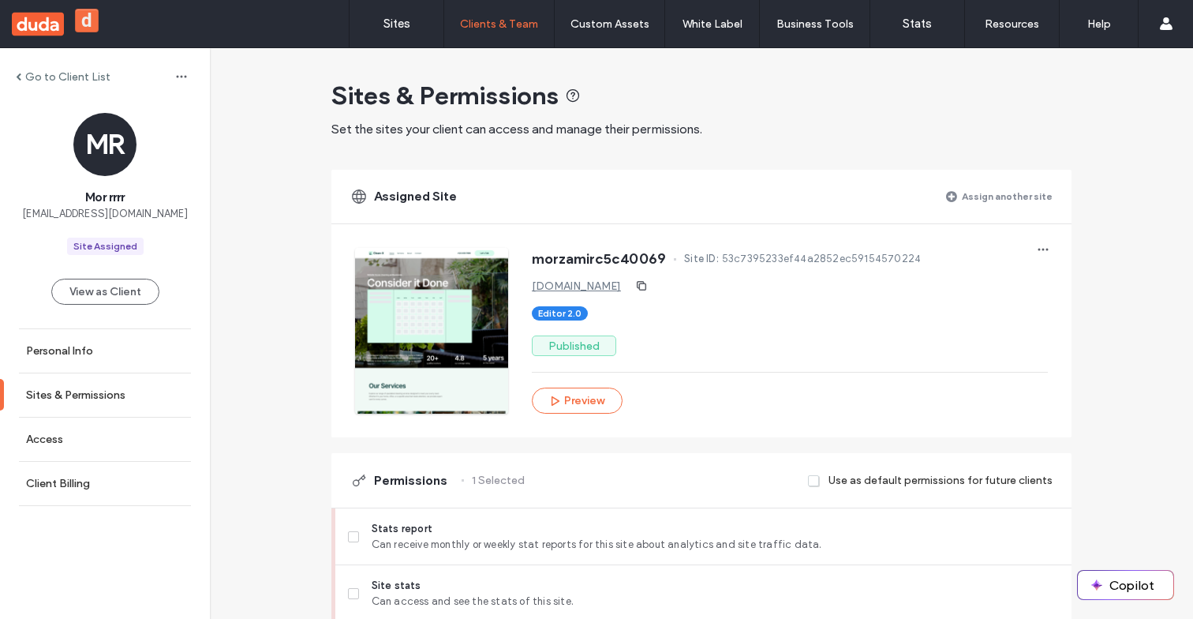
click at [992, 192] on label "Assign another site" at bounding box center [1007, 196] width 91 height 28
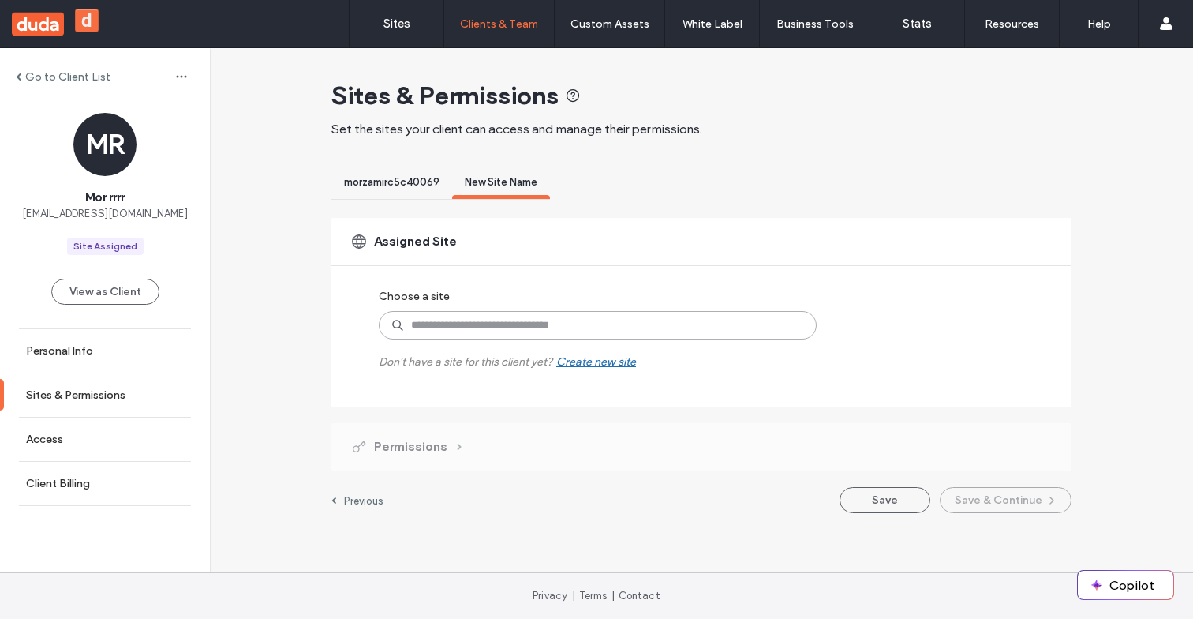
click at [507, 316] on input at bounding box center [598, 325] width 438 height 28
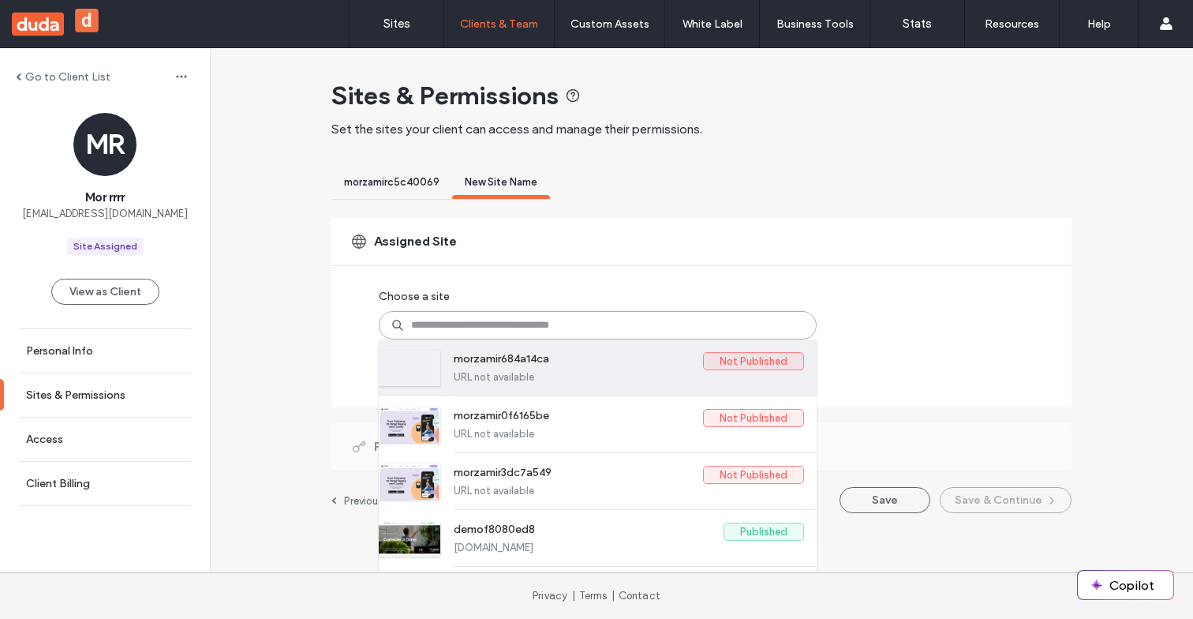
click at [493, 358] on label "morzamir684a14ca" at bounding box center [578, 361] width 249 height 19
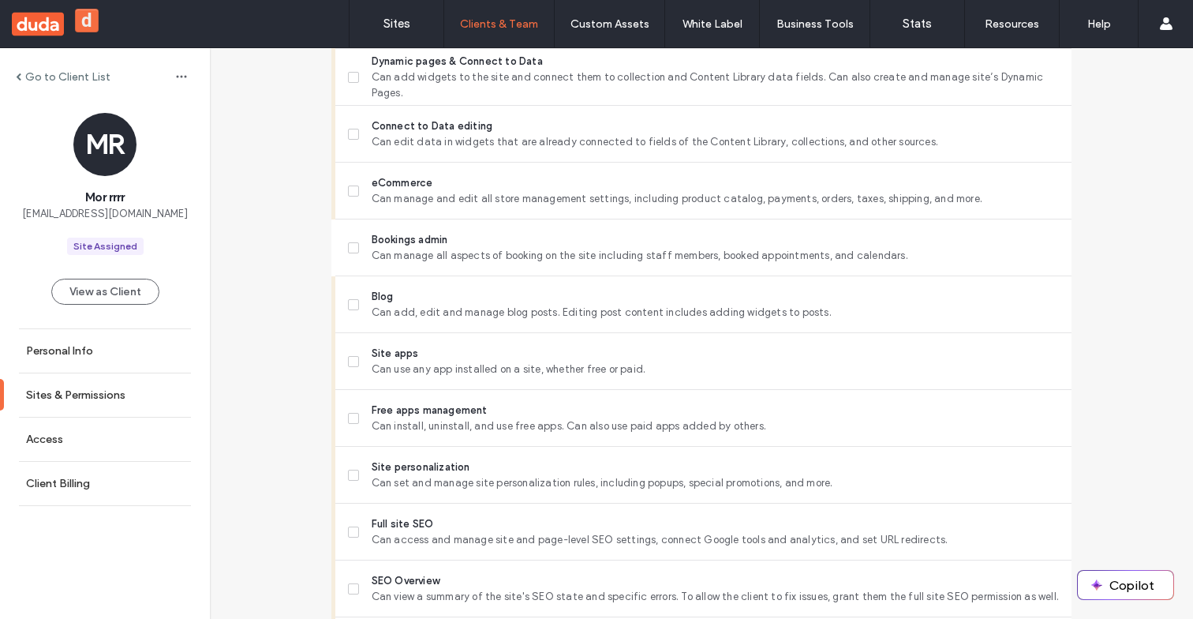
scroll to position [948, 0]
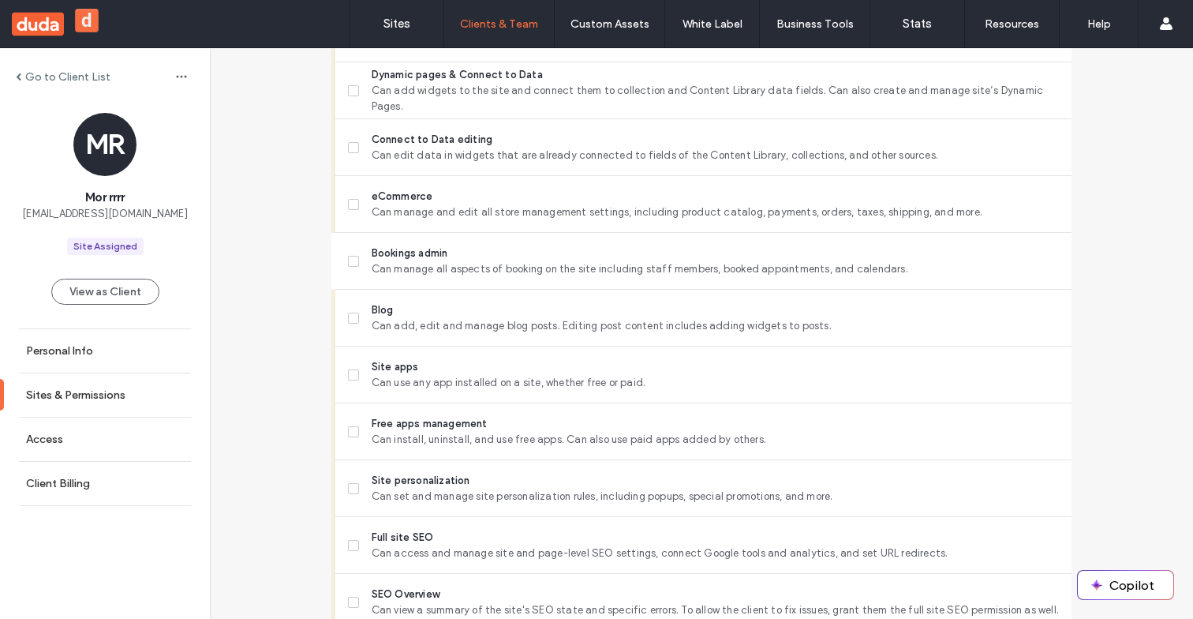
click at [352, 263] on span at bounding box center [353, 261] width 11 height 11
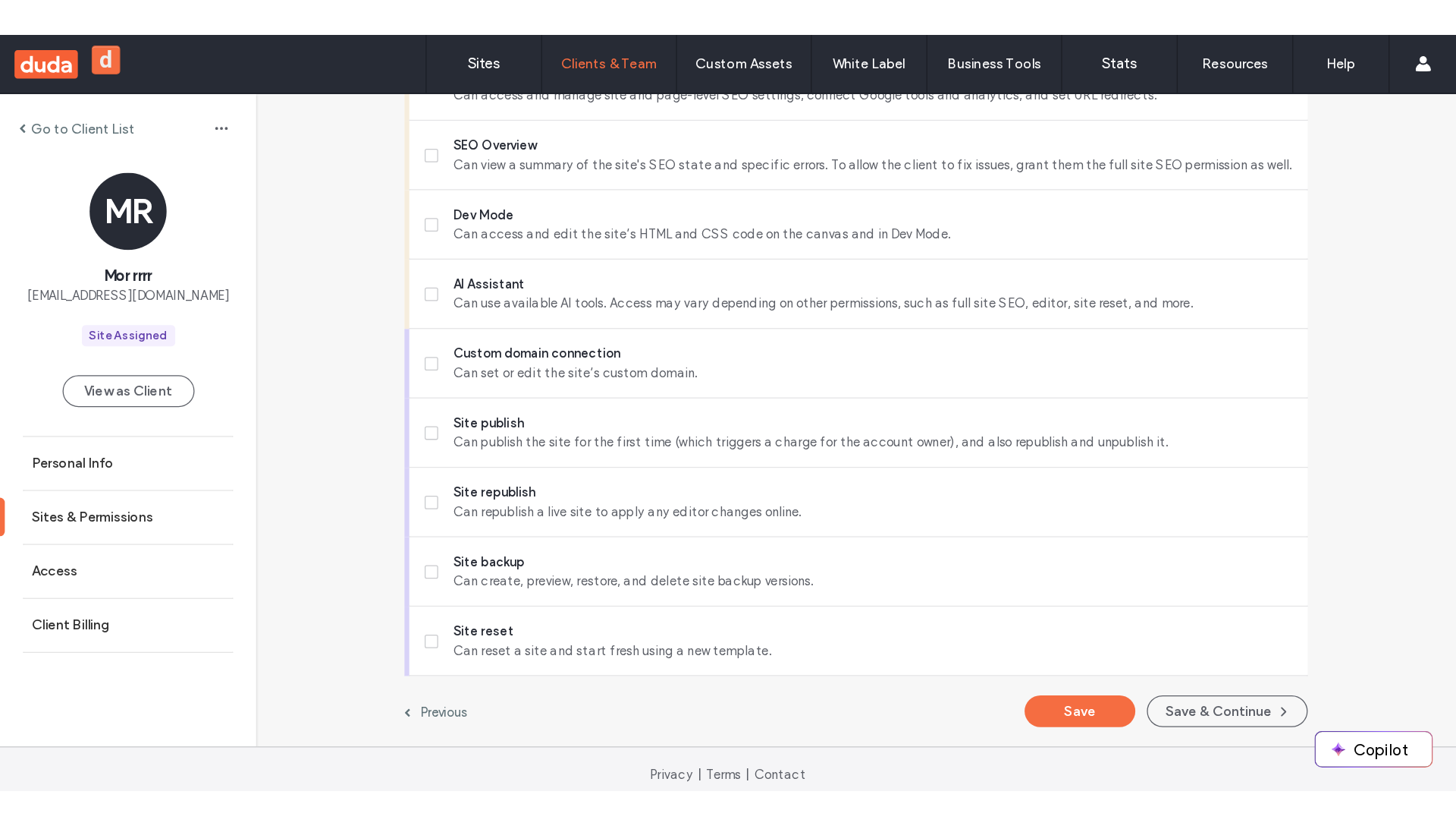
scroll to position [1406, 0]
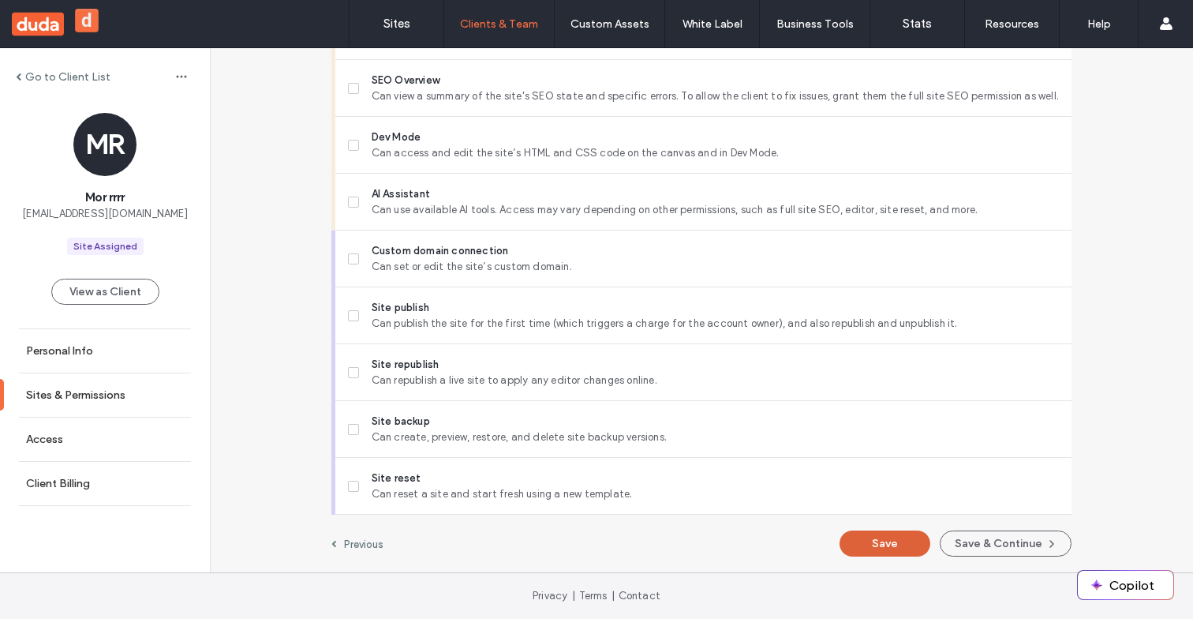
click at [905, 541] on button "Save" at bounding box center [885, 543] width 91 height 26
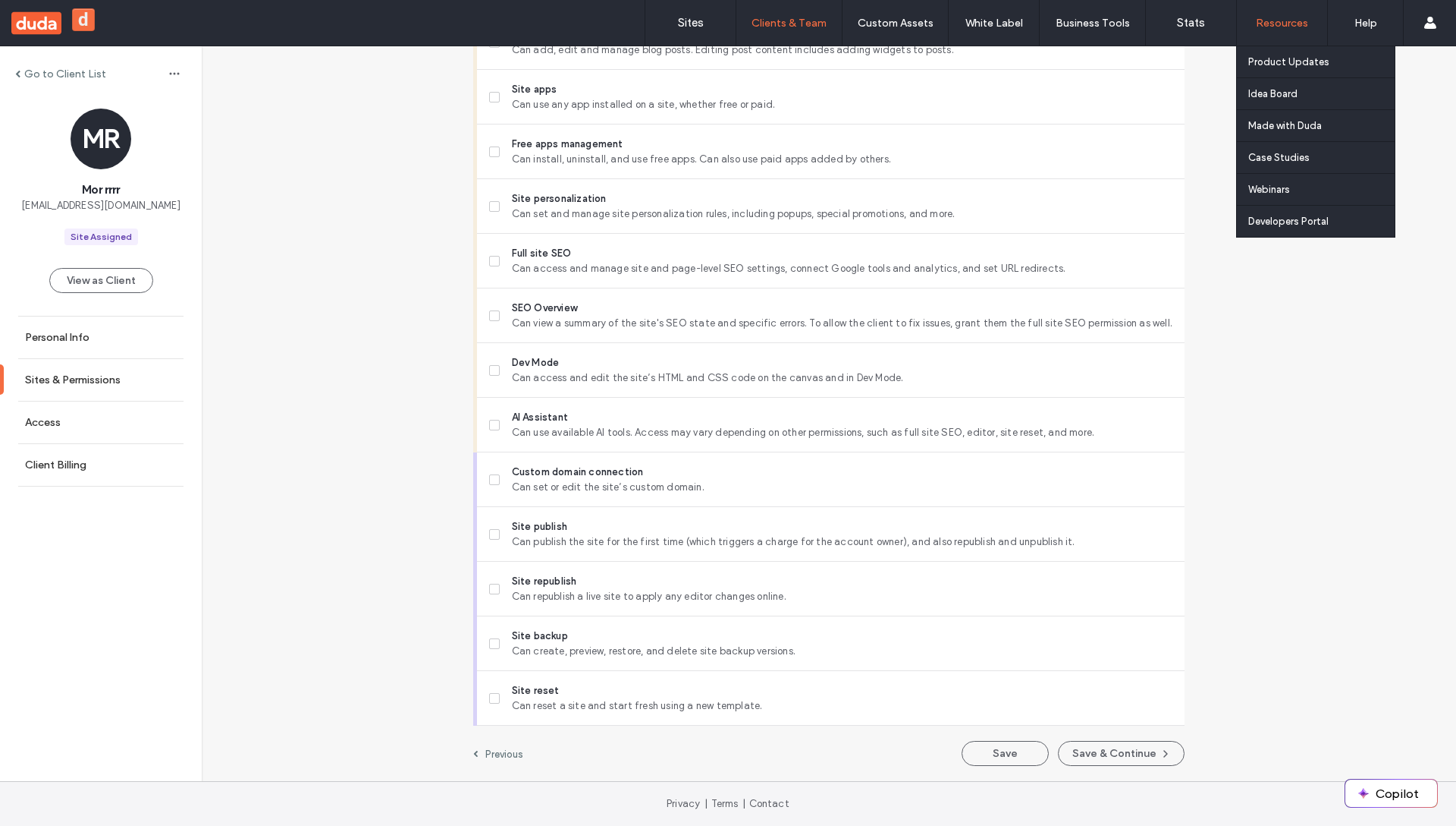
scroll to position [1175, 0]
